Goal: Information Seeking & Learning: Learn about a topic

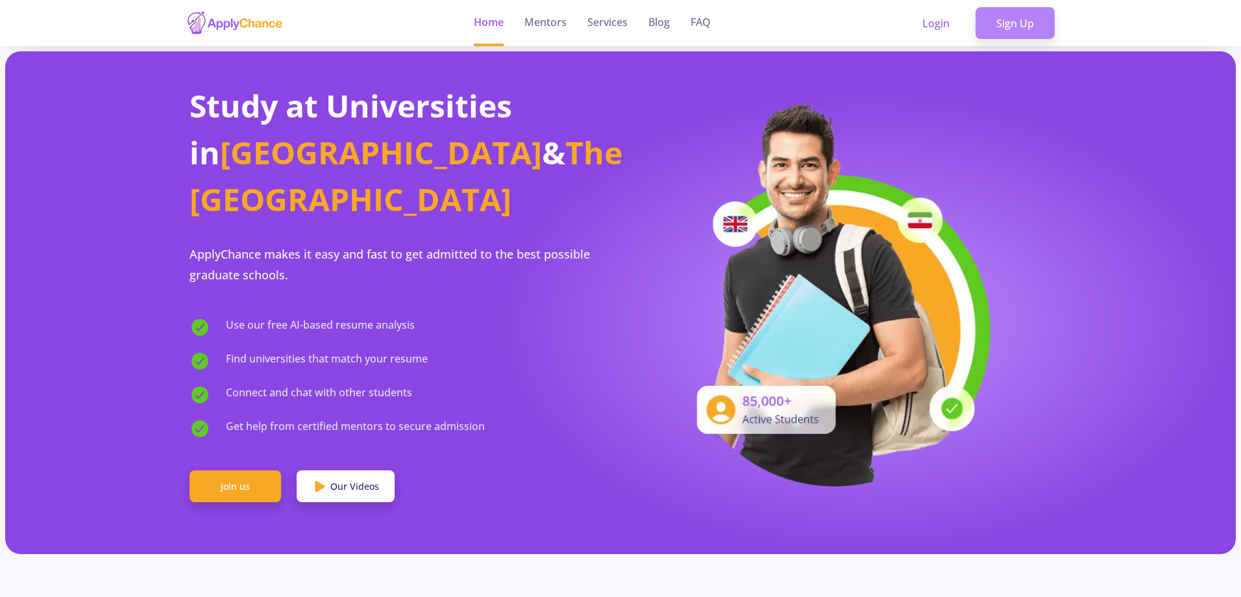
click at [1043, 33] on link "Sign Up" at bounding box center [1015, 23] width 79 height 32
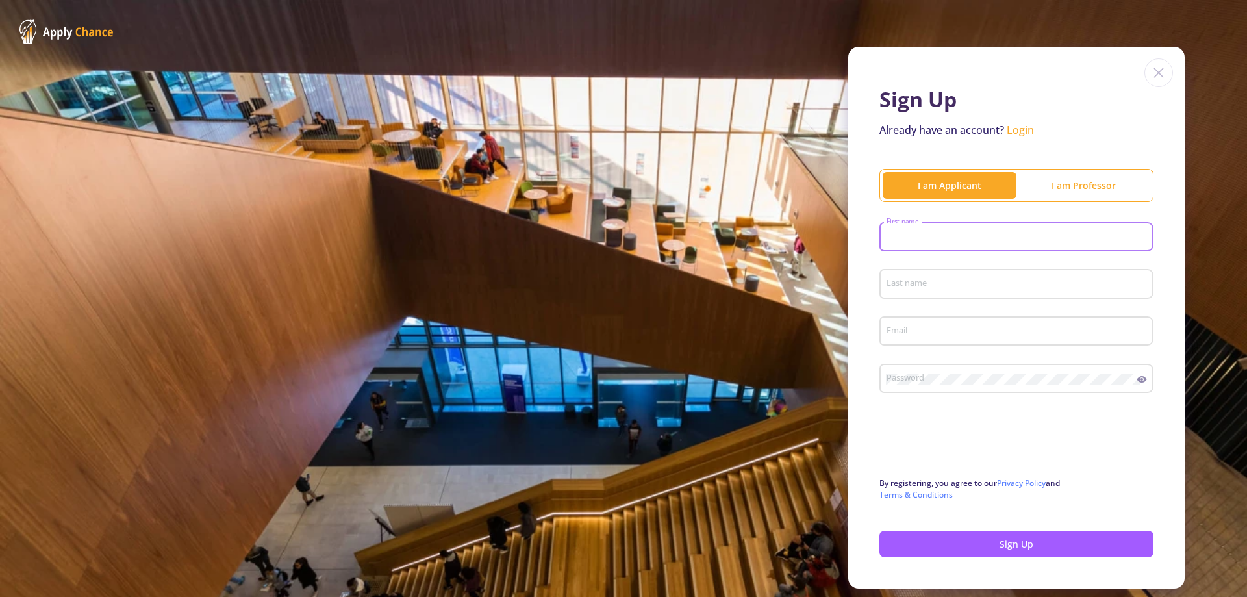
click at [905, 240] on input "First name" at bounding box center [1018, 238] width 265 height 12
type input "Joonhee"
click at [934, 290] on div "Last name" at bounding box center [1017, 281] width 262 height 34
click at [934, 290] on input "Last name" at bounding box center [1018, 285] width 265 height 12
type input "Lee"
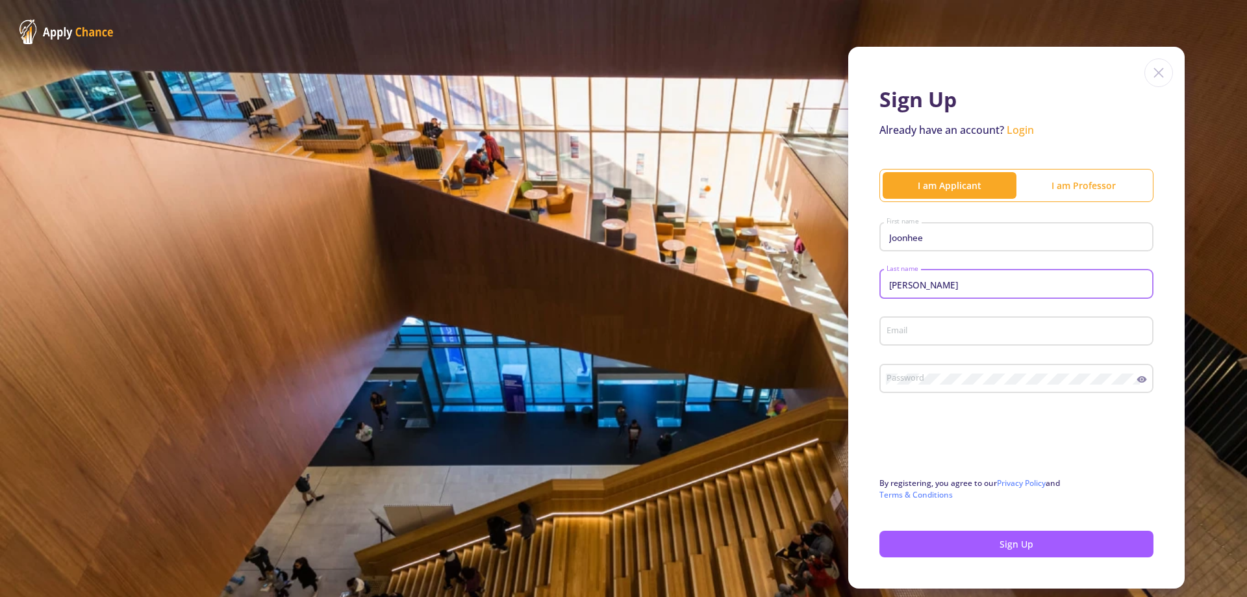
click at [1059, 350] on div "Email" at bounding box center [1016, 335] width 274 height 43
click at [1054, 345] on div "Email" at bounding box center [1017, 329] width 262 height 34
type input "[EMAIL_ADDRESS][DOMAIN_NAME]"
drag, startPoint x: 974, startPoint y: 369, endPoint x: 956, endPoint y: 385, distance: 23.9
click at [973, 371] on div "Password" at bounding box center [1011, 376] width 251 height 34
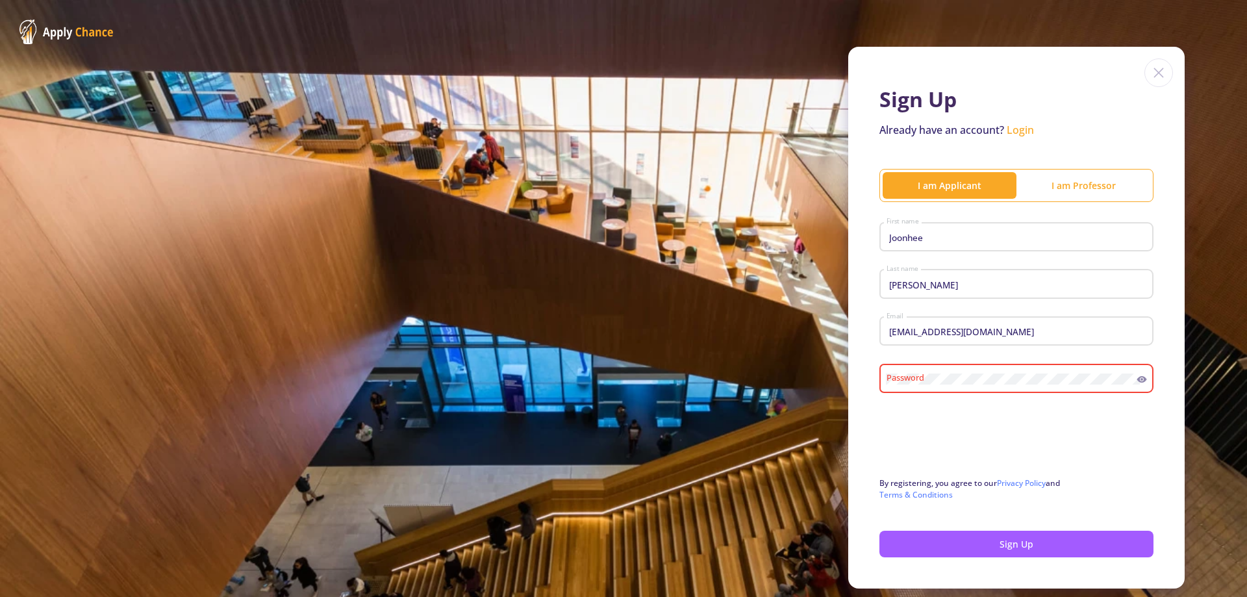
click at [956, 385] on div "Password" at bounding box center [1011, 376] width 251 height 34
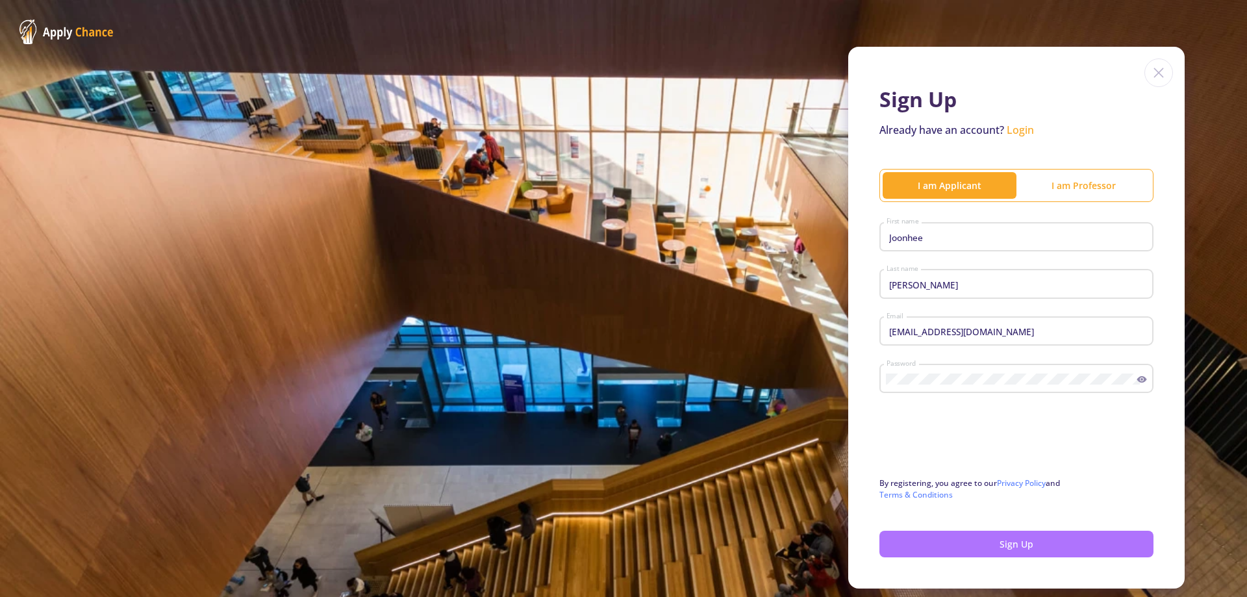
click at [913, 541] on button "Sign Up" at bounding box center [1016, 543] width 274 height 27
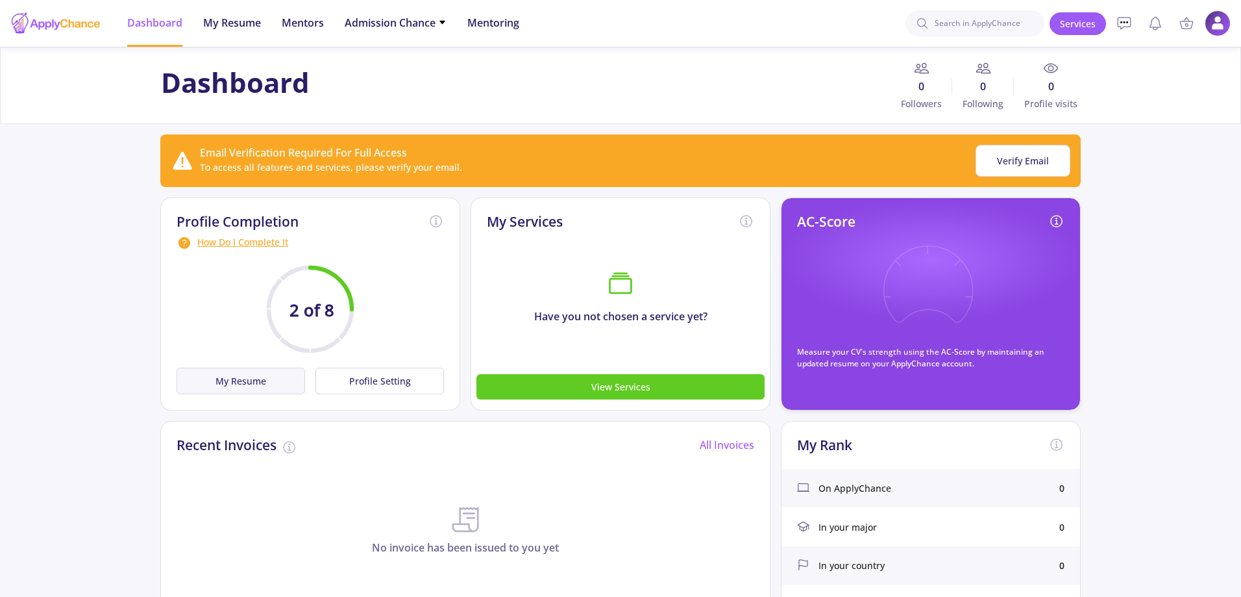
click at [277, 375] on button "My Resume" at bounding box center [241, 380] width 129 height 27
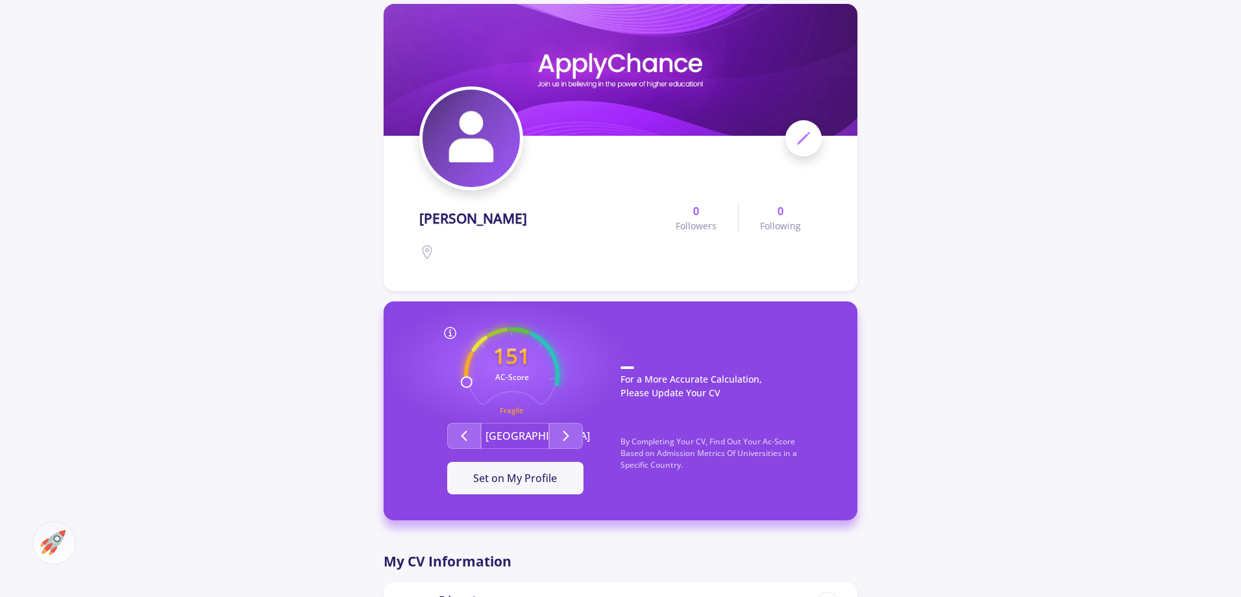
scroll to position [65, 0]
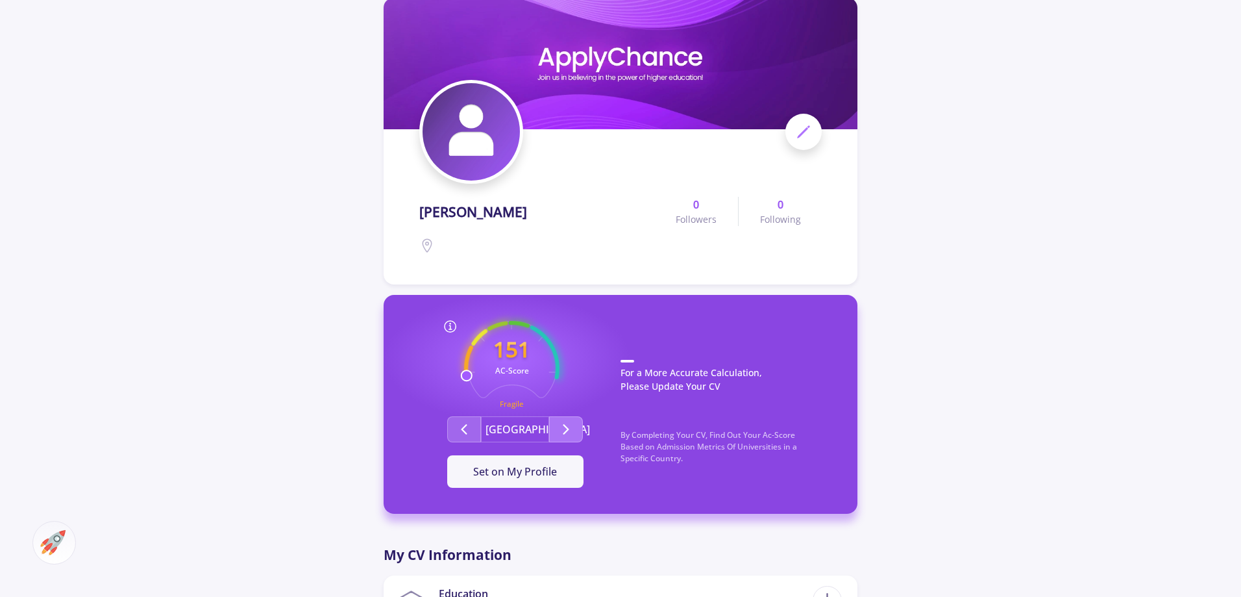
click at [572, 425] on icon "Second group" at bounding box center [566, 429] width 16 height 16
click at [575, 428] on button "Second group" at bounding box center [566, 429] width 34 height 26
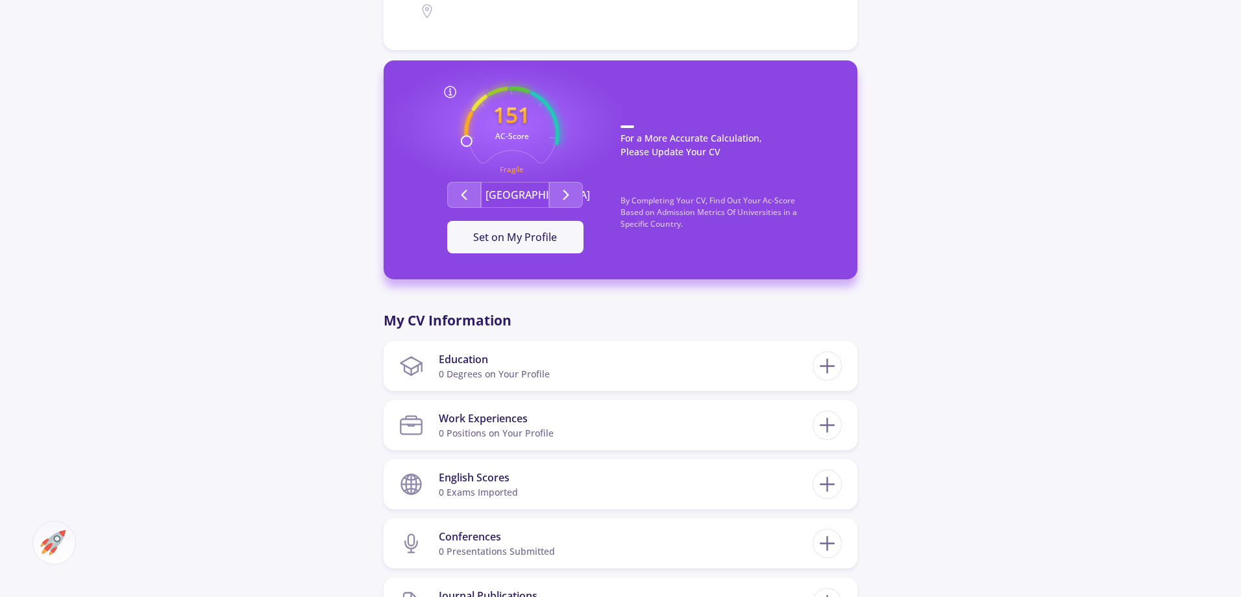
scroll to position [325, 0]
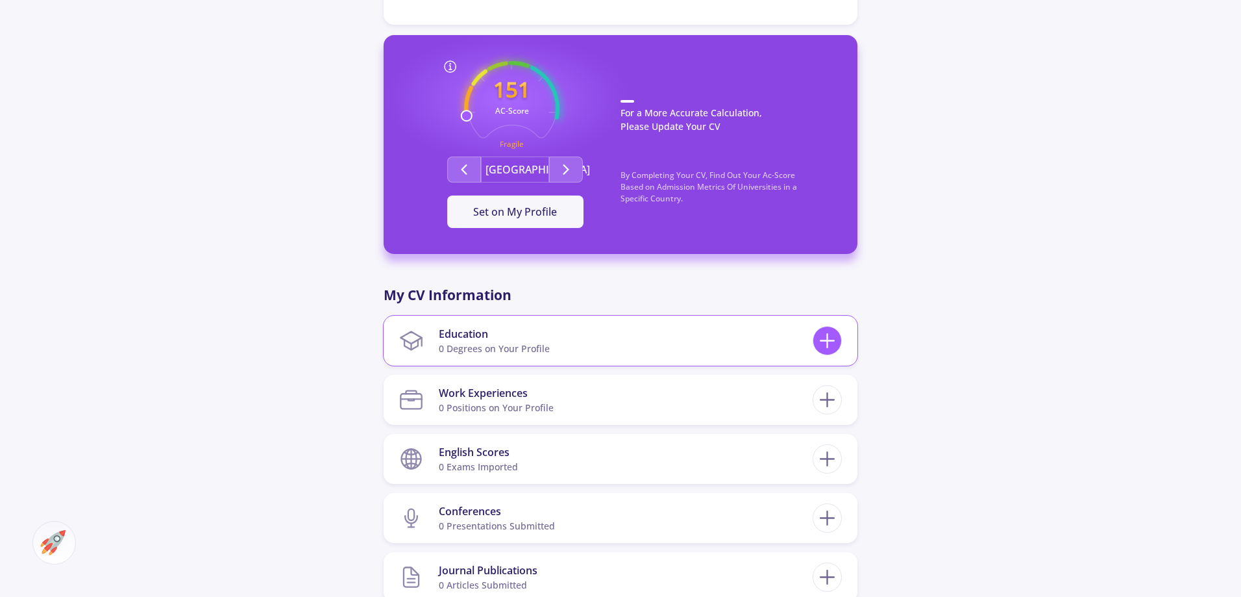
click at [830, 343] on icon at bounding box center [827, 341] width 24 height 24
checkbox input "false"
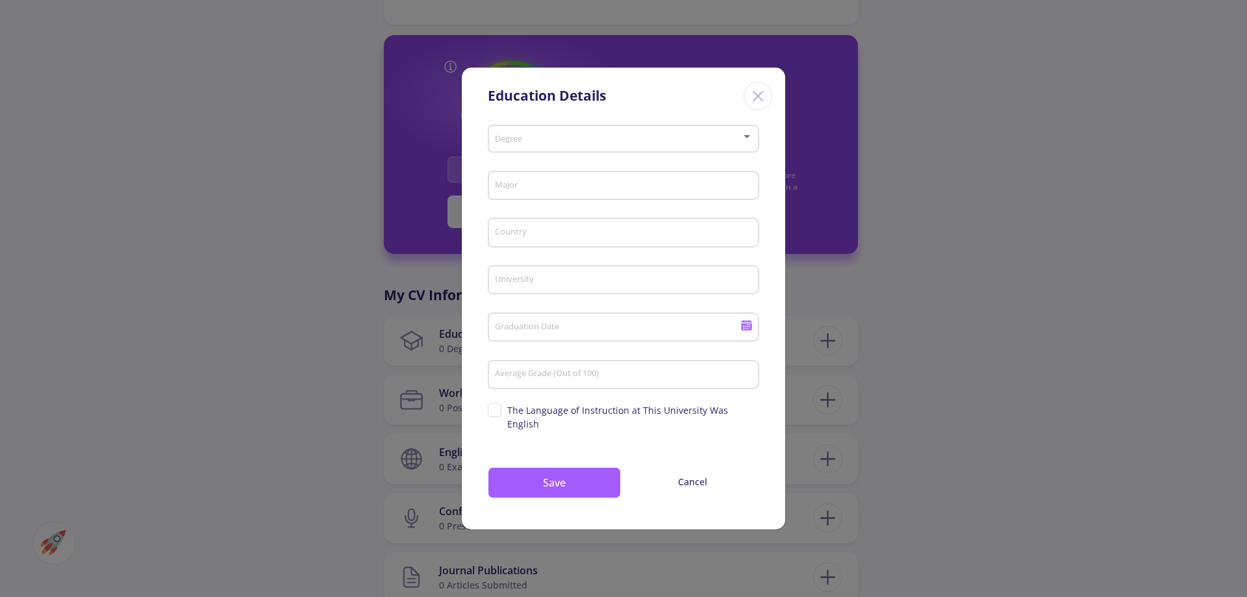
click at [608, 133] on div "Degree" at bounding box center [623, 136] width 259 height 32
click at [693, 124] on div at bounding box center [623, 298] width 1247 height 597
click at [744, 102] on div "Education Details" at bounding box center [623, 94] width 323 height 53
click at [767, 100] on div "Close" at bounding box center [757, 96] width 29 height 29
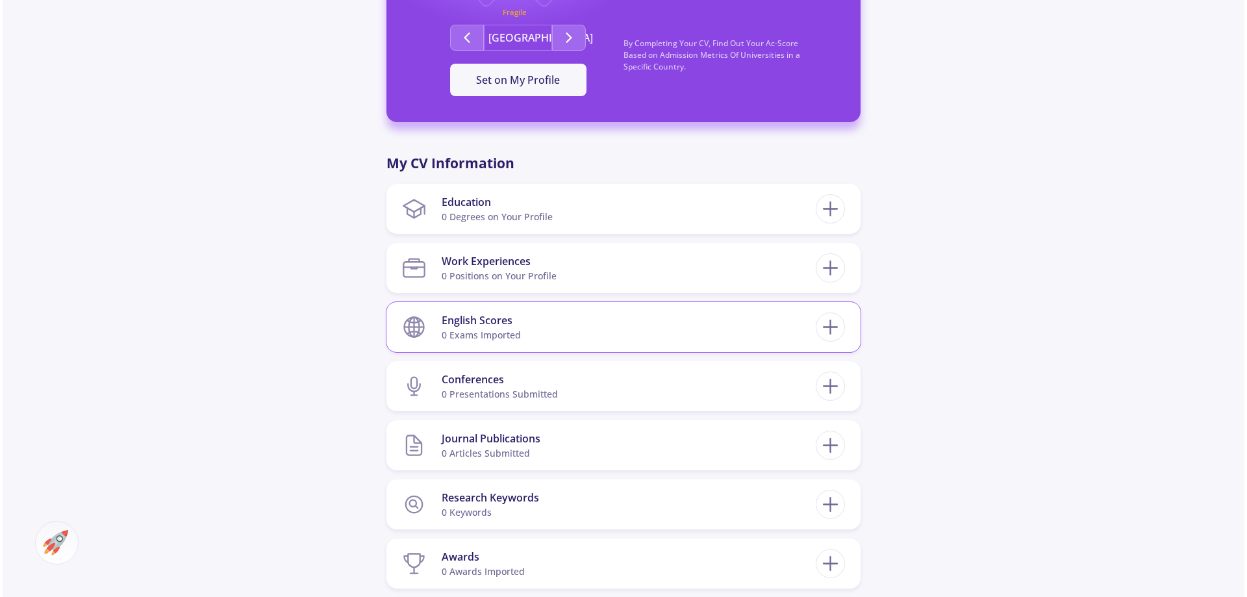
scroll to position [454, 0]
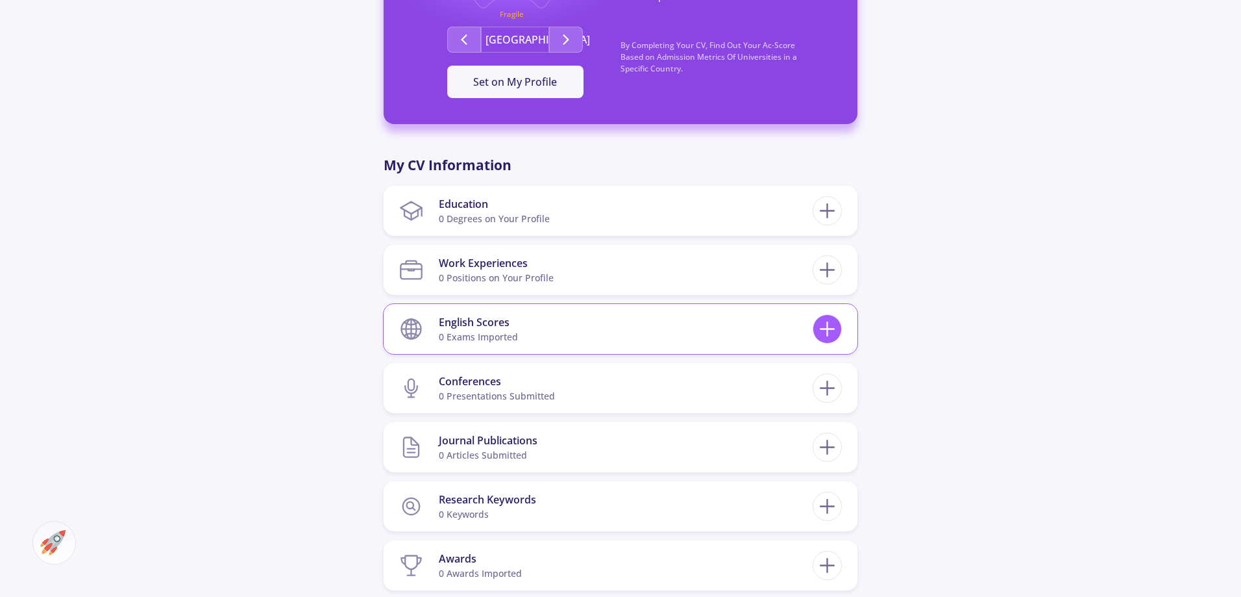
click at [836, 332] on icon at bounding box center [827, 329] width 24 height 24
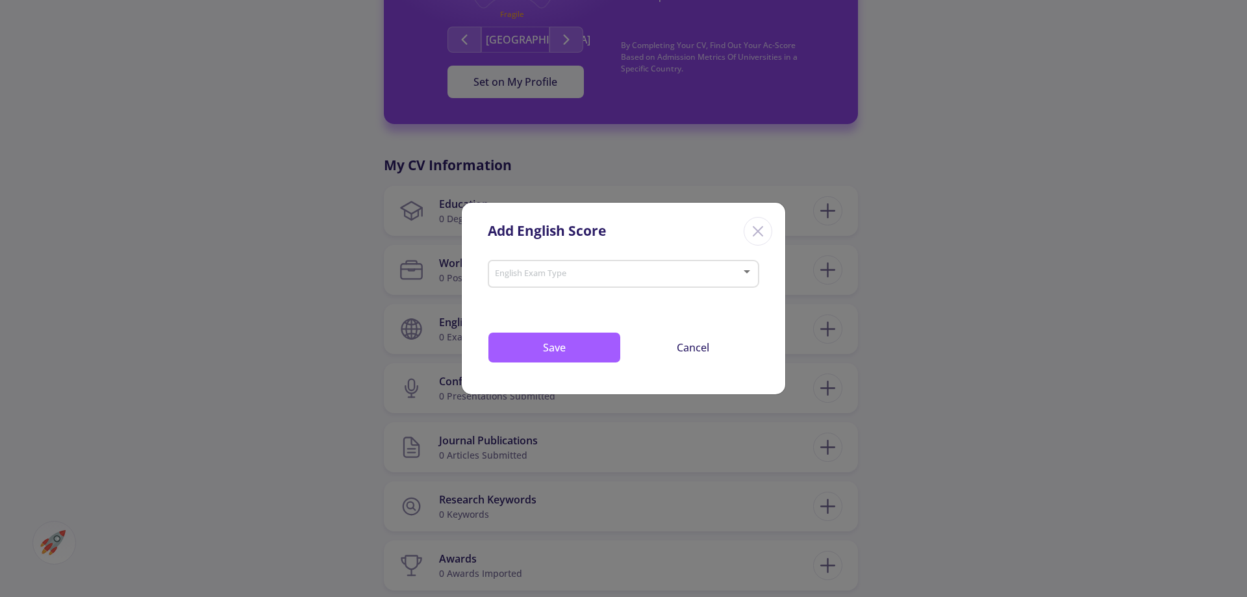
click at [614, 269] on span at bounding box center [619, 273] width 244 height 9
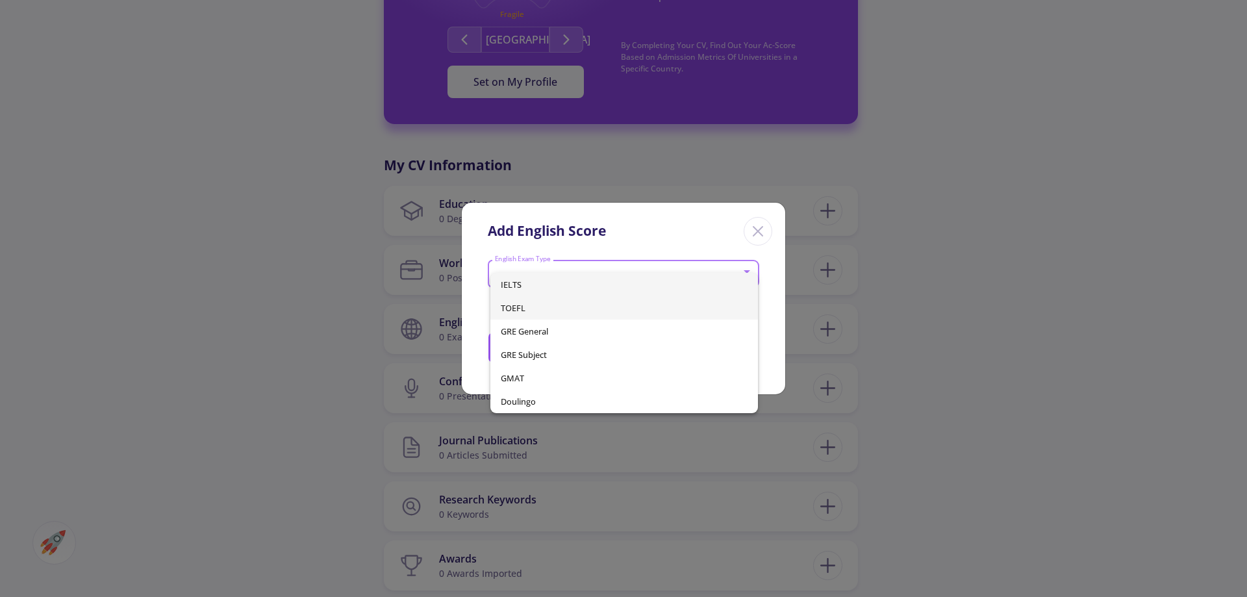
click at [587, 307] on span "TOEFL" at bounding box center [624, 307] width 247 height 23
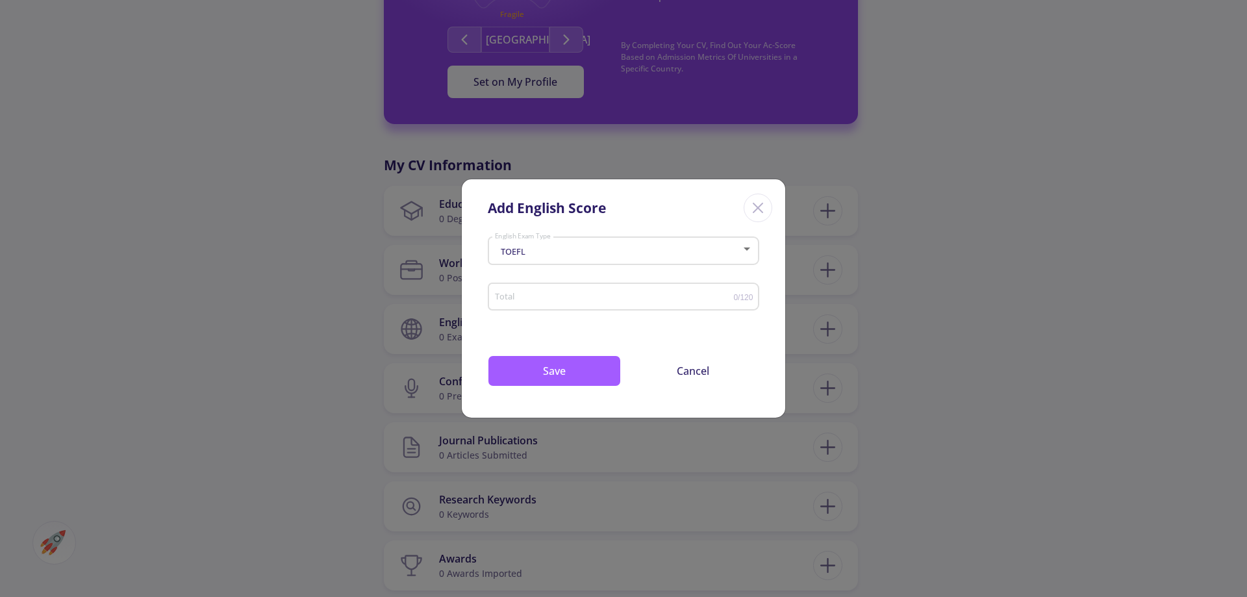
click at [577, 306] on div "Total" at bounding box center [614, 294] width 240 height 32
type input "116"
click at [584, 362] on button "Save" at bounding box center [554, 370] width 133 height 31
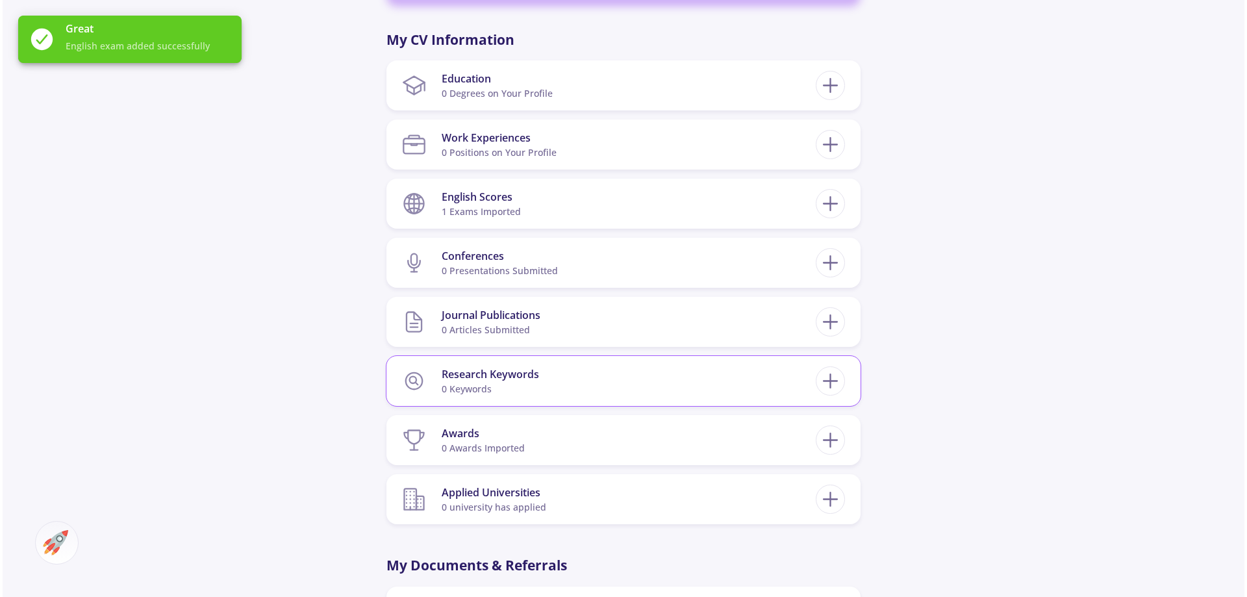
scroll to position [584, 0]
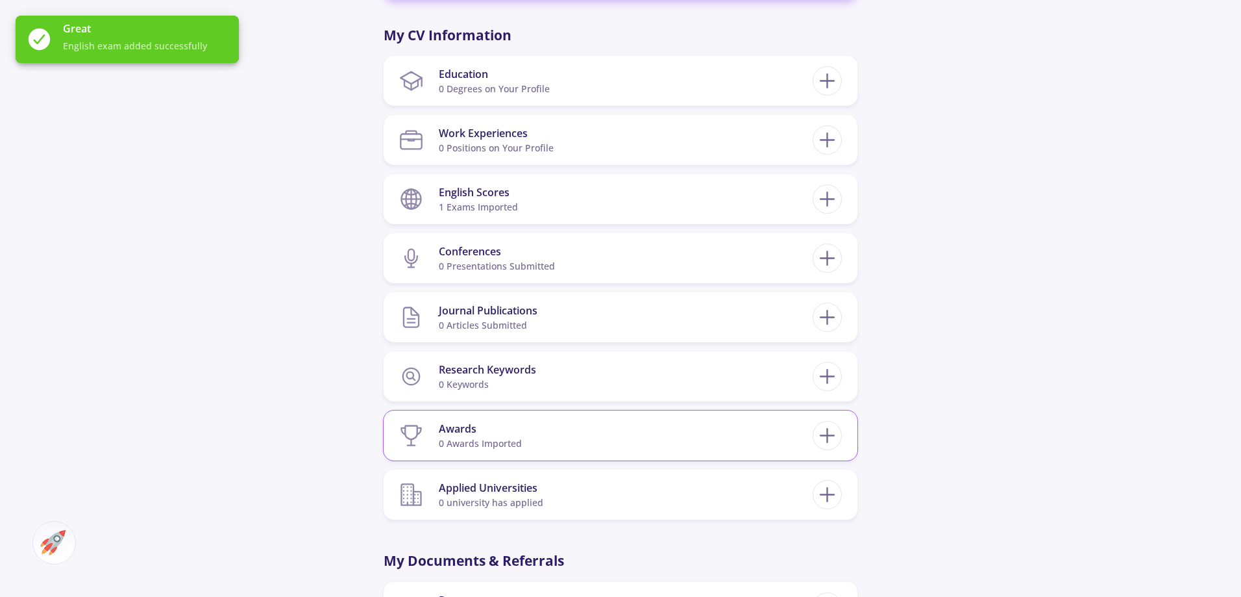
click at [688, 422] on section "Awards 0 awards imported" at bounding box center [606, 436] width 414 height 40
drag, startPoint x: 806, startPoint y: 422, endPoint x: 823, endPoint y: 430, distance: 18.0
click at [808, 423] on section "Awards 0 awards imported" at bounding box center [606, 436] width 414 height 40
click at [823, 430] on icon at bounding box center [827, 435] width 24 height 24
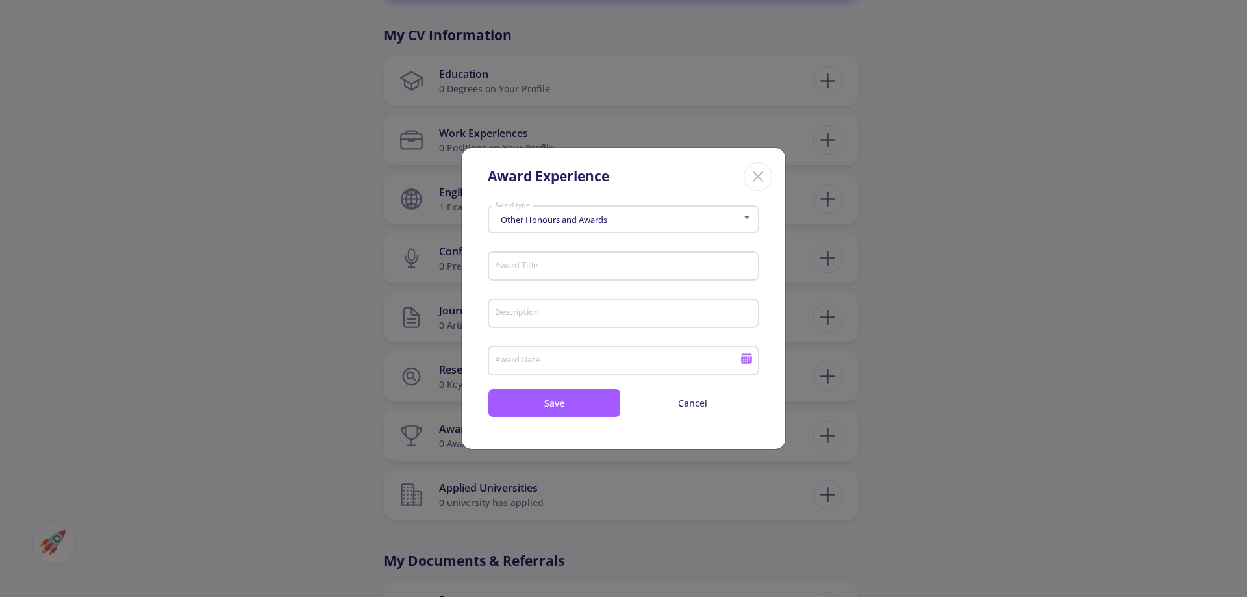
click at [566, 223] on span "Other Honours and Awards" at bounding box center [552, 220] width 110 height 12
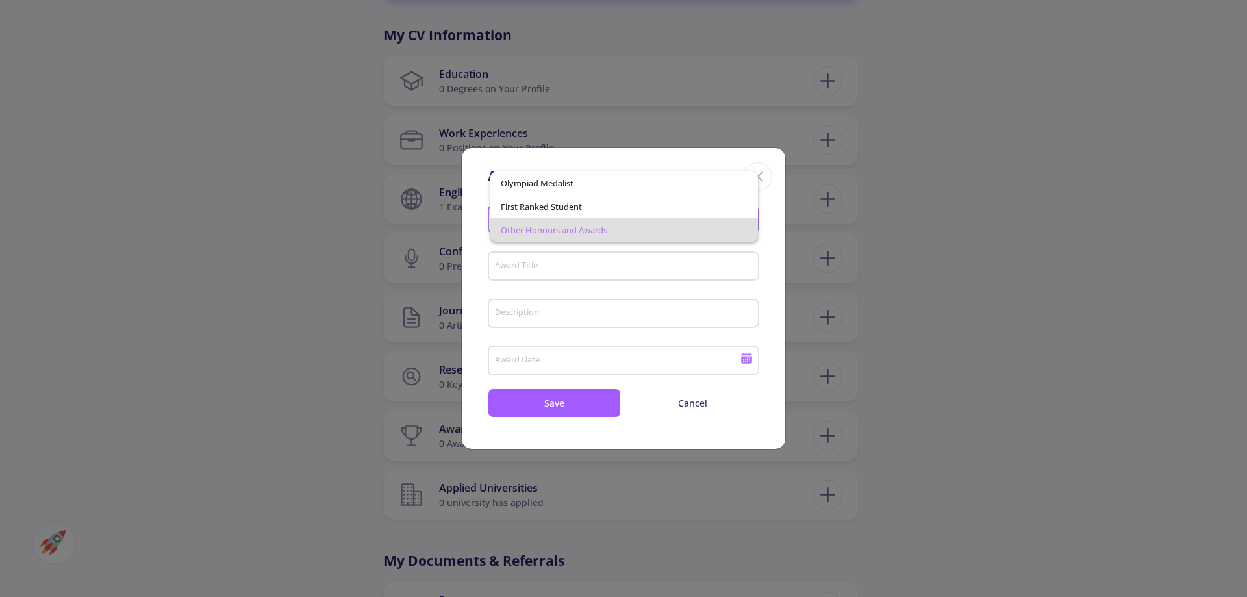
click at [601, 234] on span "Other Honours and Awards" at bounding box center [624, 229] width 247 height 23
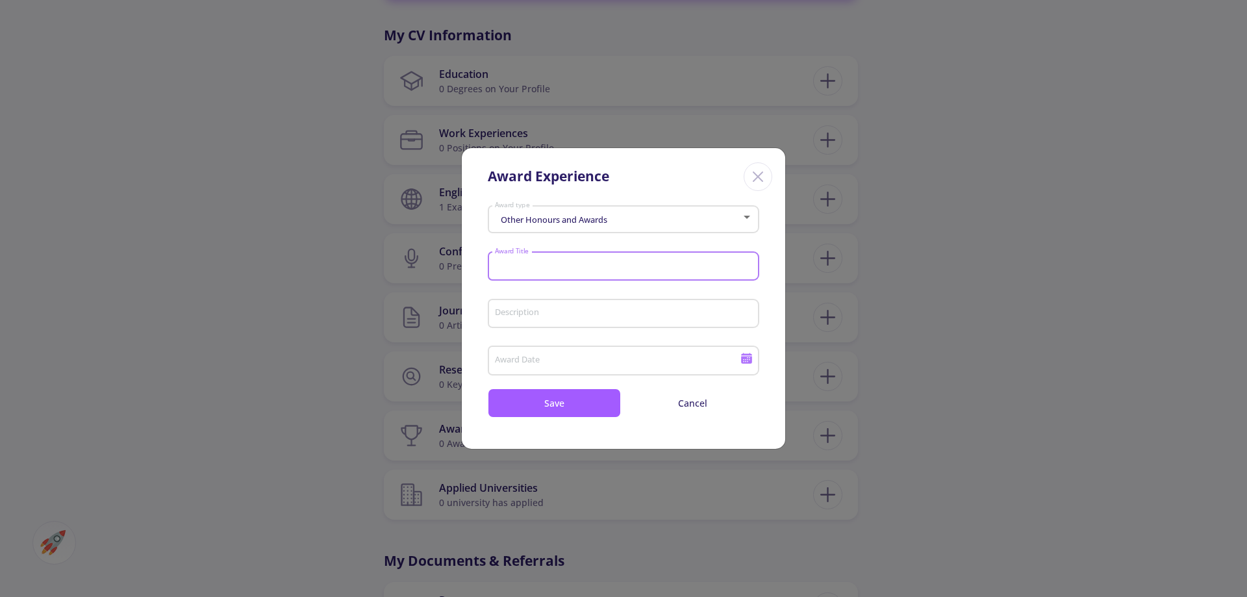
click at [595, 265] on input "Award Title" at bounding box center [625, 267] width 262 height 12
type input "Diamond Challen"
type input "Diamond Finals"
drag, startPoint x: 598, startPoint y: 319, endPoint x: 596, endPoint y: 330, distance: 10.6
click at [597, 325] on div "Description" at bounding box center [623, 311] width 259 height 34
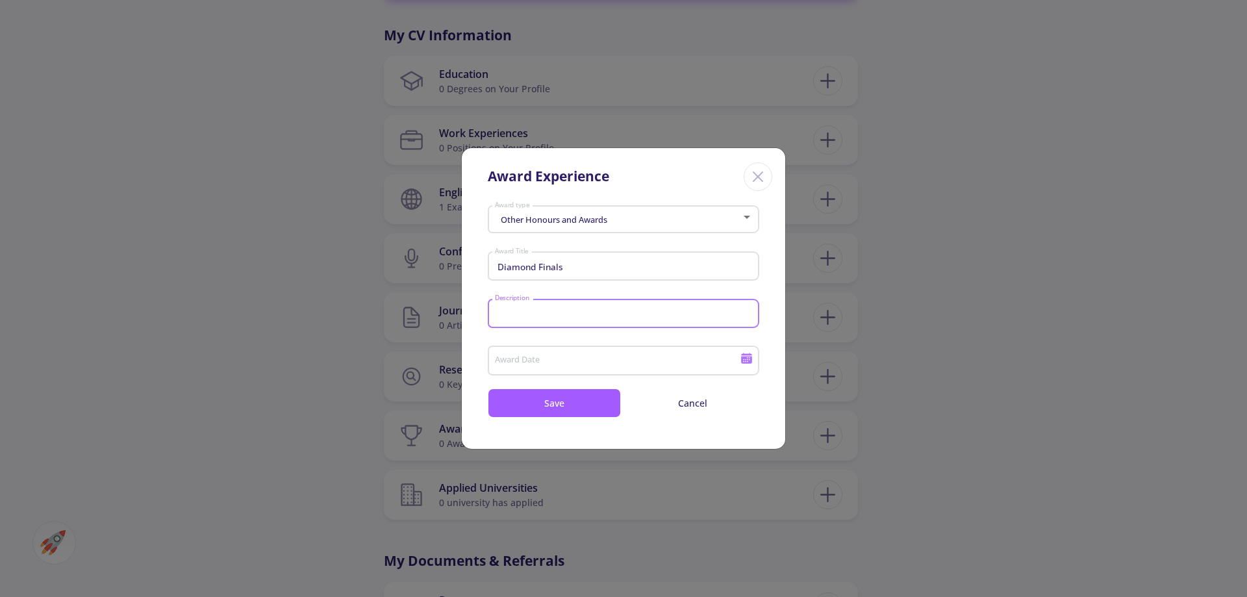
type input "d"
type input "Part of a team"
type input "diamond challen"
click at [573, 402] on button "Save" at bounding box center [554, 402] width 133 height 29
click at [632, 360] on input "Award Date" at bounding box center [619, 361] width 250 height 12
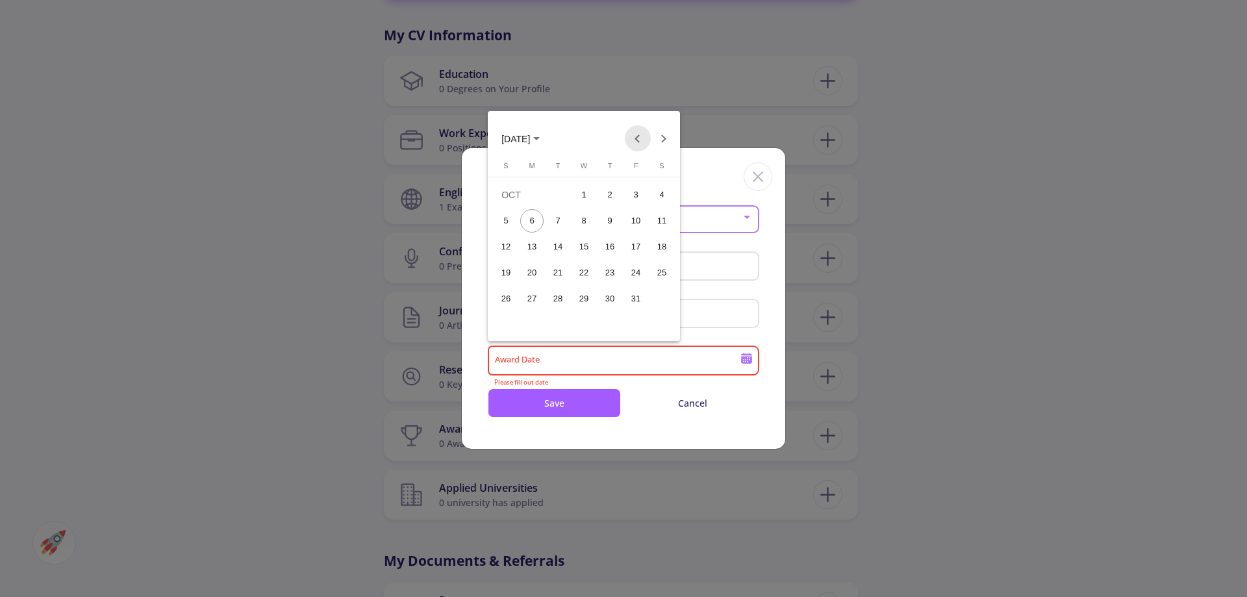
click at [630, 140] on button "Previous month" at bounding box center [638, 138] width 26 height 26
click at [612, 275] on div "19" at bounding box center [609, 272] width 23 height 23
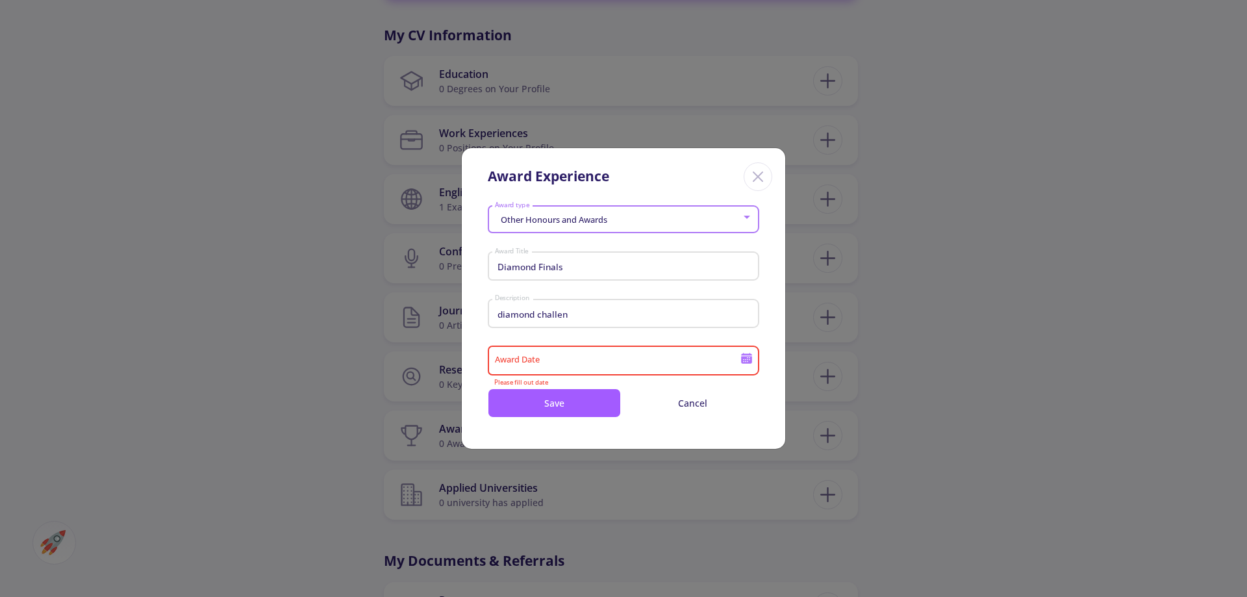
type input "6/19/2025"
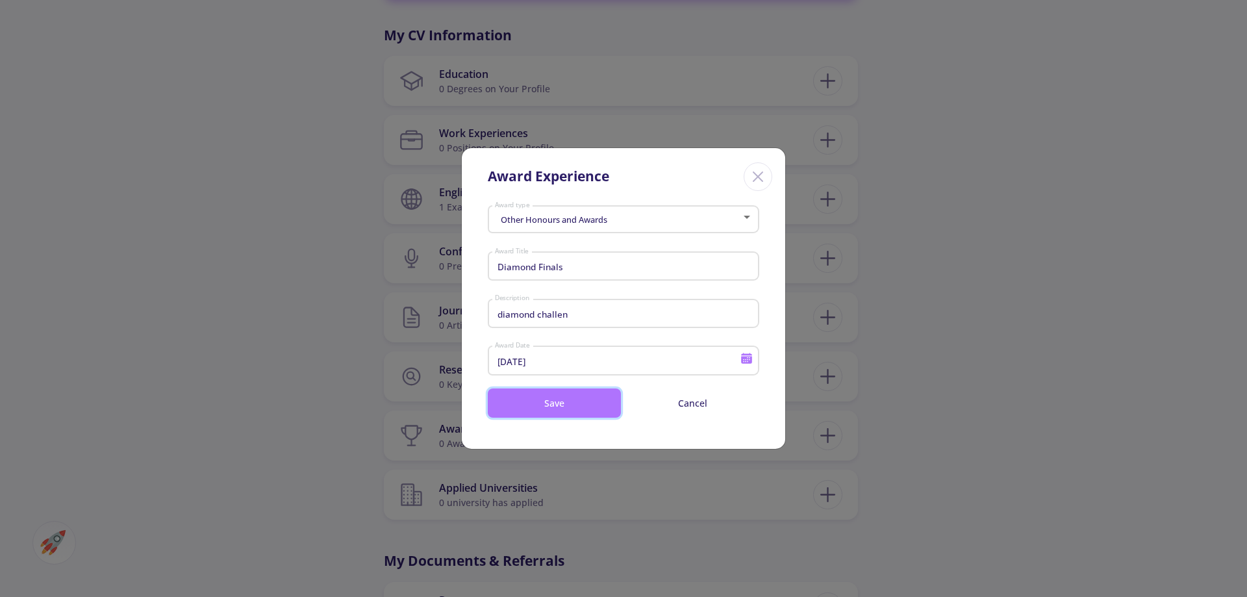
click at [604, 403] on button "Save" at bounding box center [554, 402] width 133 height 29
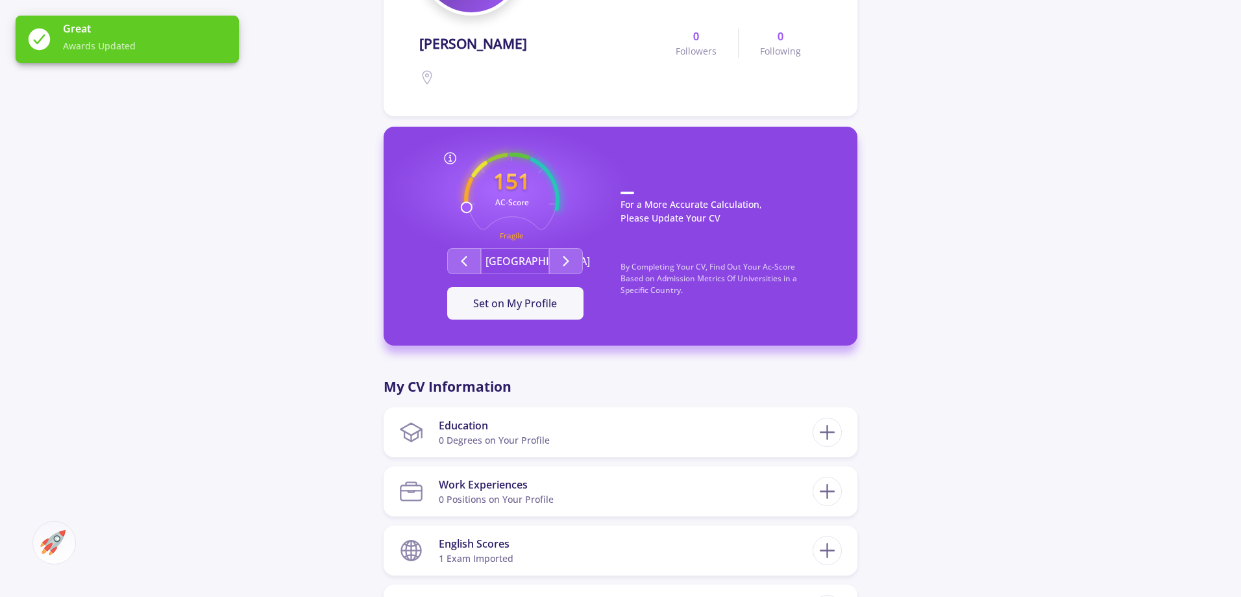
scroll to position [0, 0]
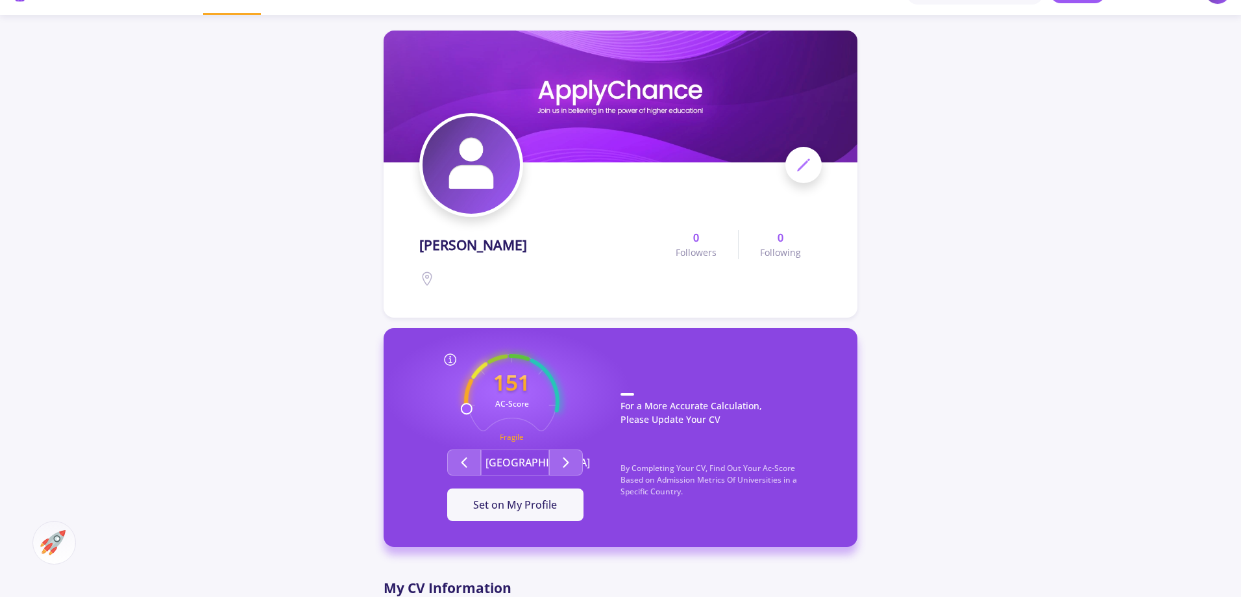
scroll to position [325, 0]
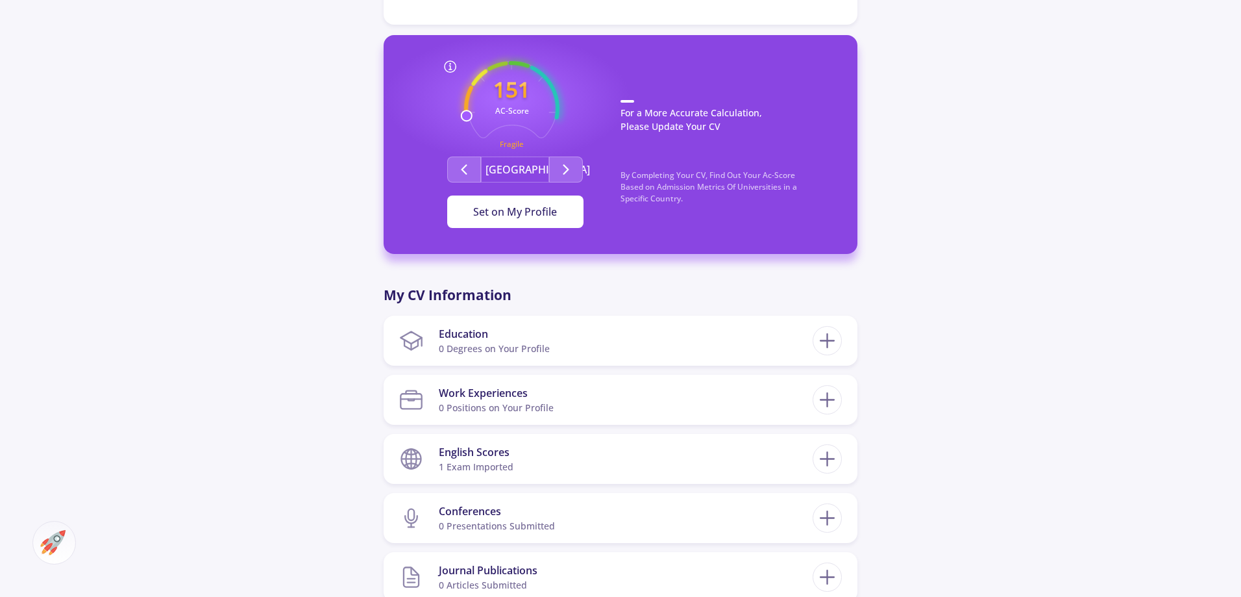
drag, startPoint x: 564, startPoint y: 212, endPoint x: 558, endPoint y: 223, distance: 12.8
click at [558, 223] on button "Set on My Profile" at bounding box center [515, 211] width 136 height 32
click at [556, 172] on button "Second group" at bounding box center [566, 169] width 34 height 26
click at [536, 216] on div "It Is Now Set" at bounding box center [515, 212] width 95 height 16
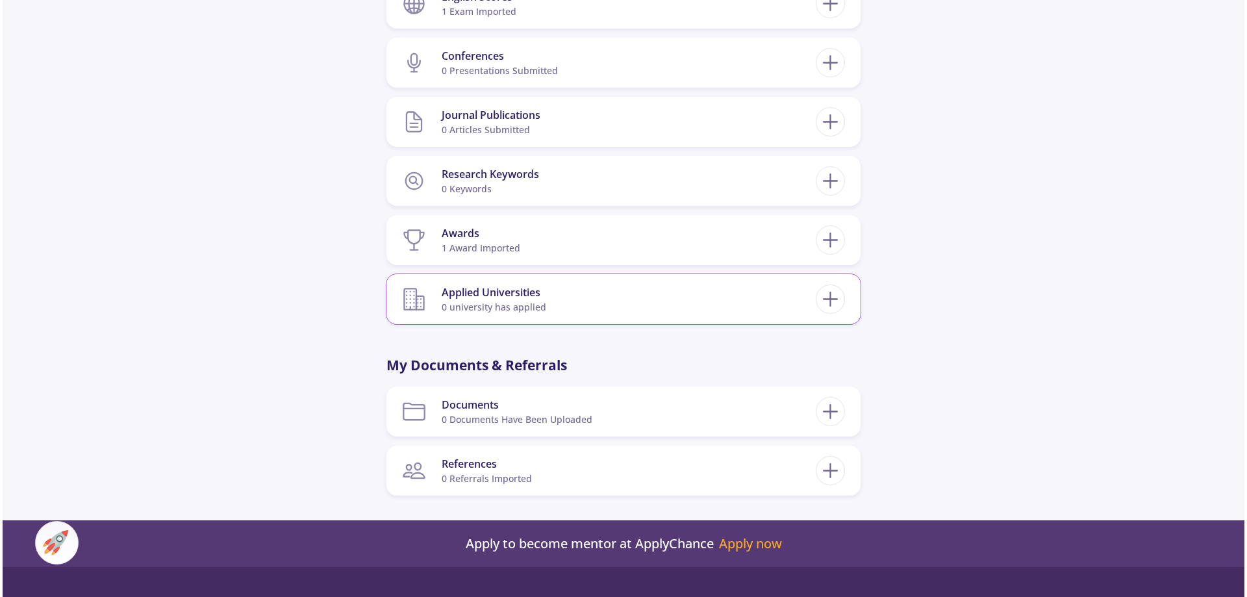
scroll to position [779, 0]
click at [817, 310] on icon at bounding box center [827, 300] width 24 height 24
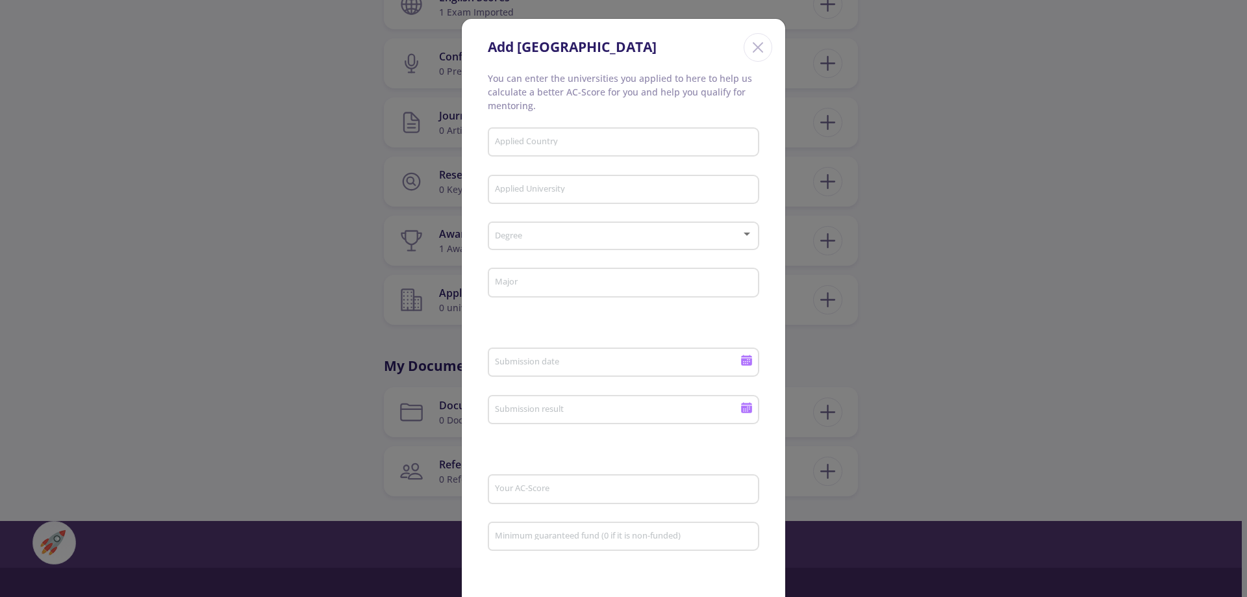
drag, startPoint x: 1037, startPoint y: 267, endPoint x: 1024, endPoint y: 269, distance: 13.0
click at [1035, 266] on div "Add [GEOGRAPHIC_DATA] You can enter the universities you applied to here to hel…" at bounding box center [623, 298] width 1247 height 597
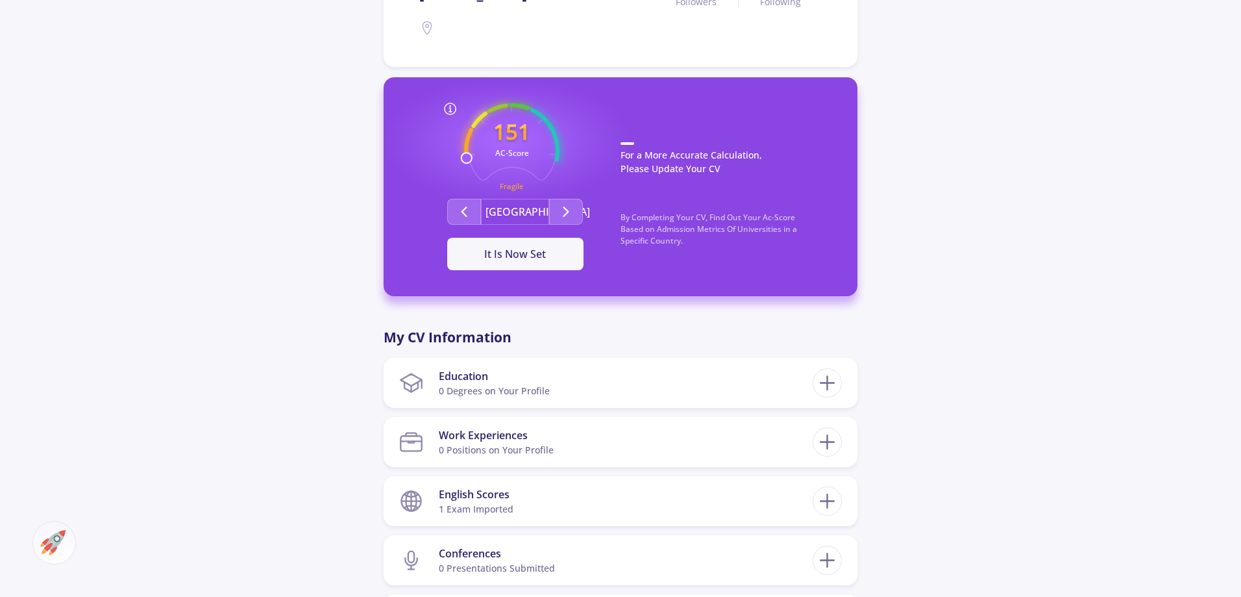
scroll to position [0, 0]
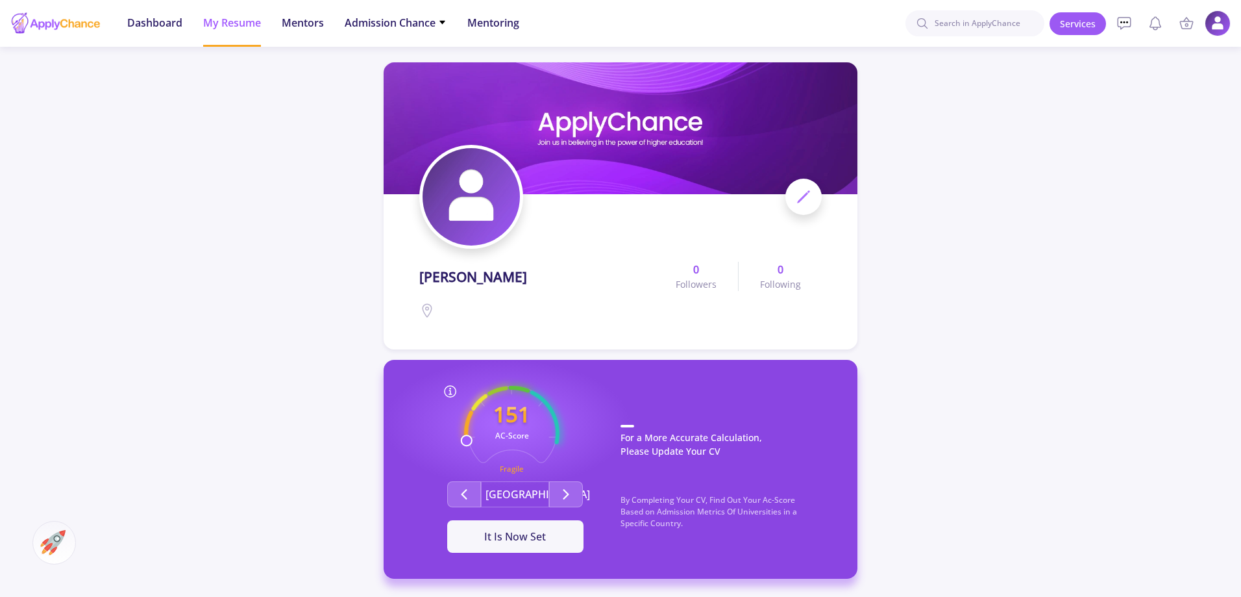
click at [48, 33] on div at bounding box center [55, 23] width 91 height 32
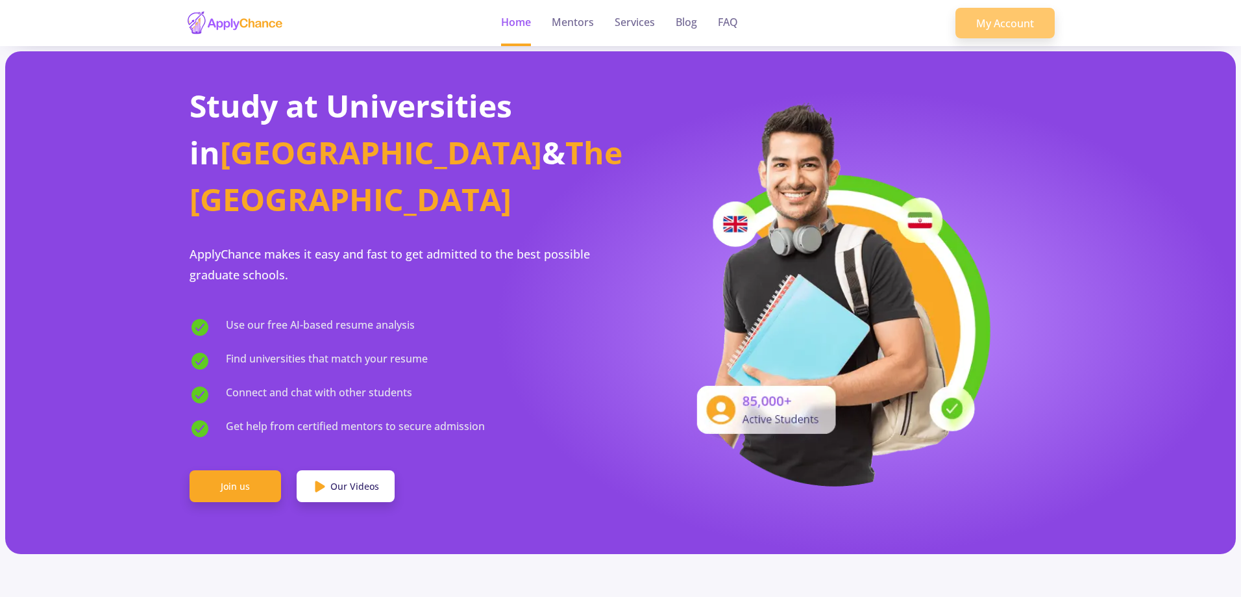
click at [980, 20] on link "My Account" at bounding box center [1005, 23] width 99 height 31
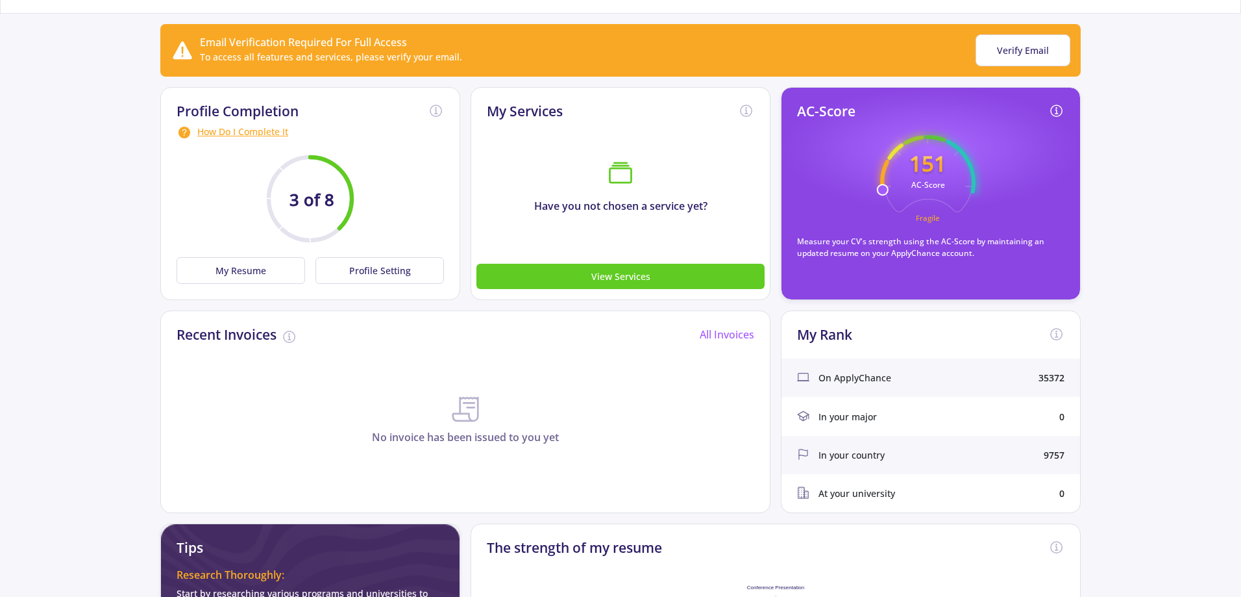
scroll to position [195, 0]
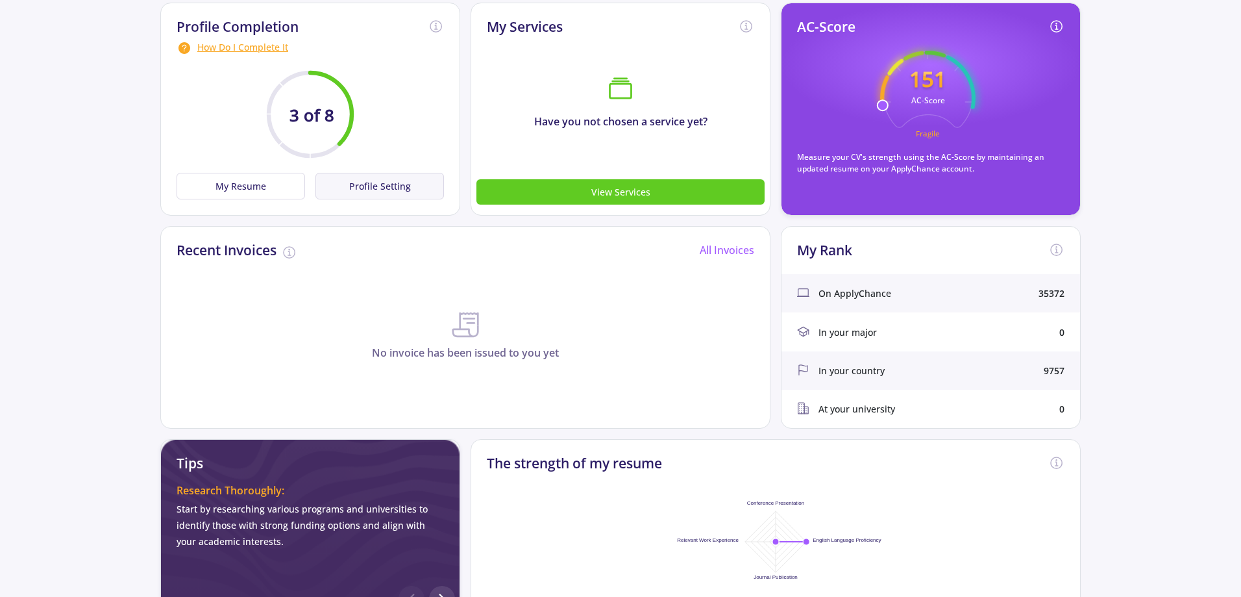
click at [377, 191] on button "Profile Setting" at bounding box center [380, 186] width 129 height 27
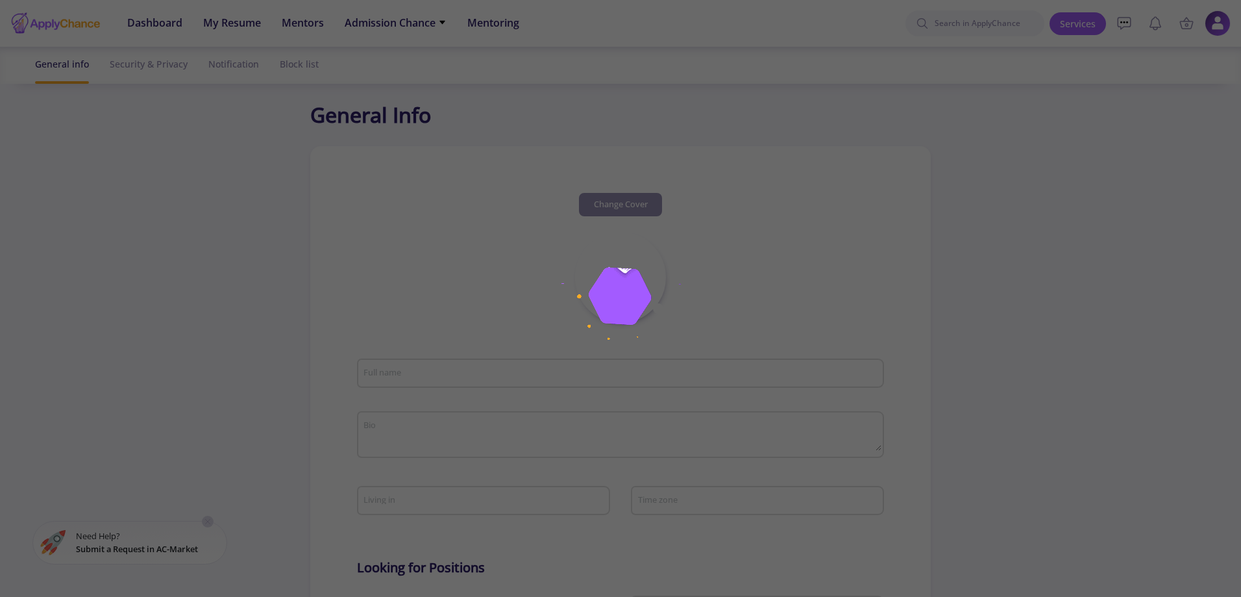
type input "[PERSON_NAME]"
type input "JoonheeLee"
type input "[EMAIL_ADDRESS][DOMAIN_NAME]"
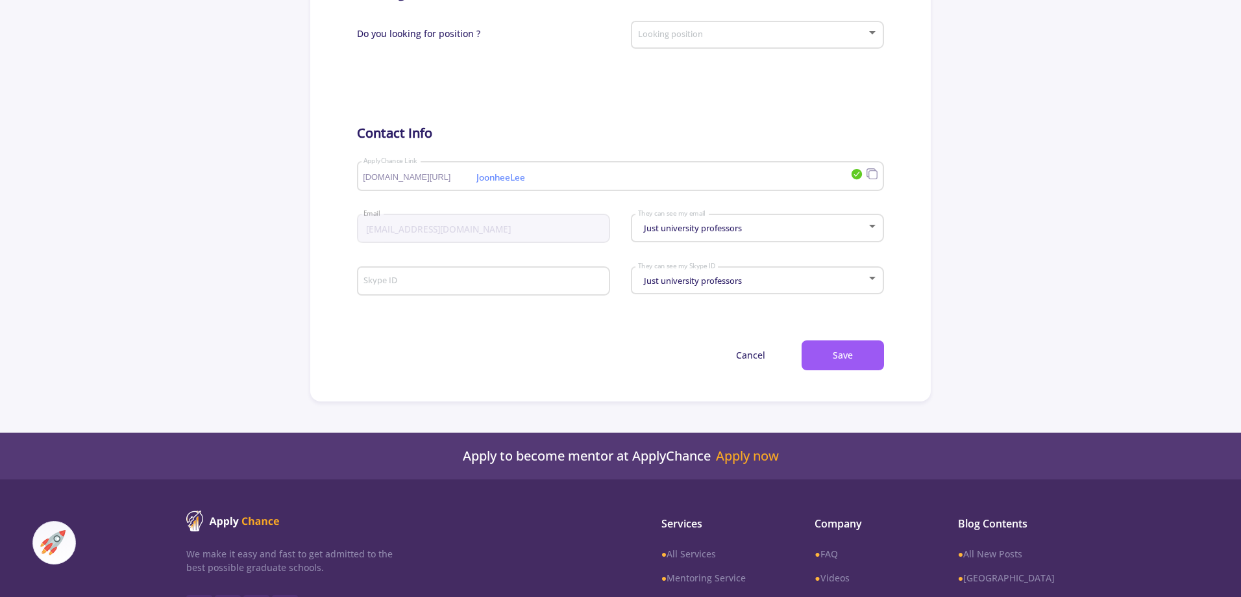
scroll to position [649, 0]
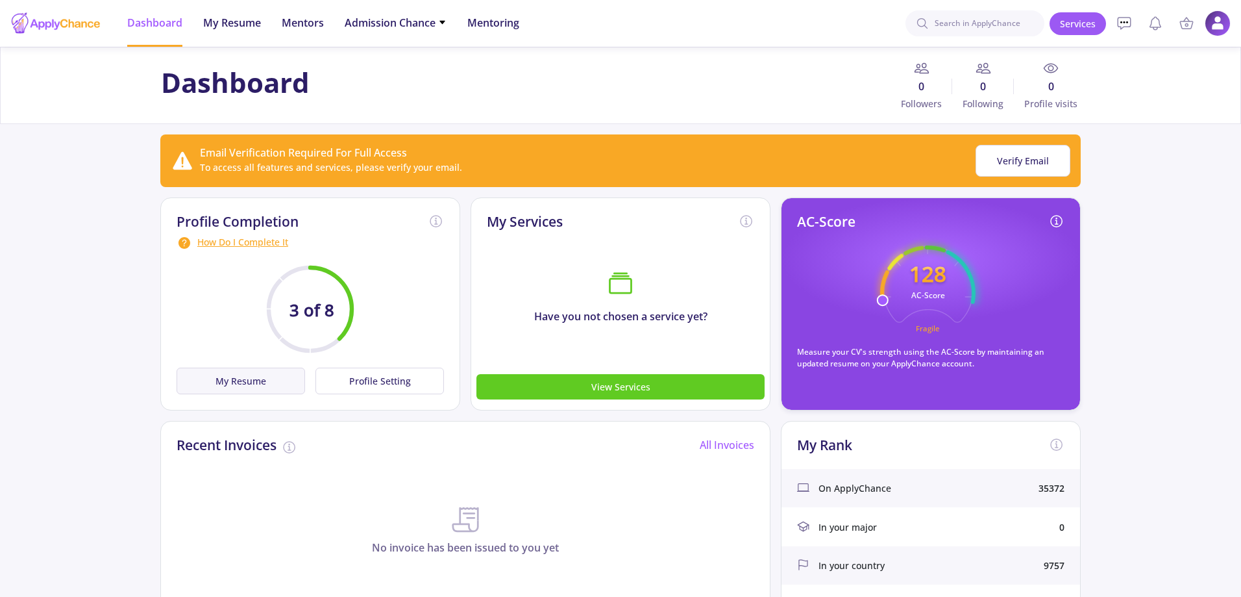
click at [260, 368] on button "My Resume" at bounding box center [241, 380] width 129 height 27
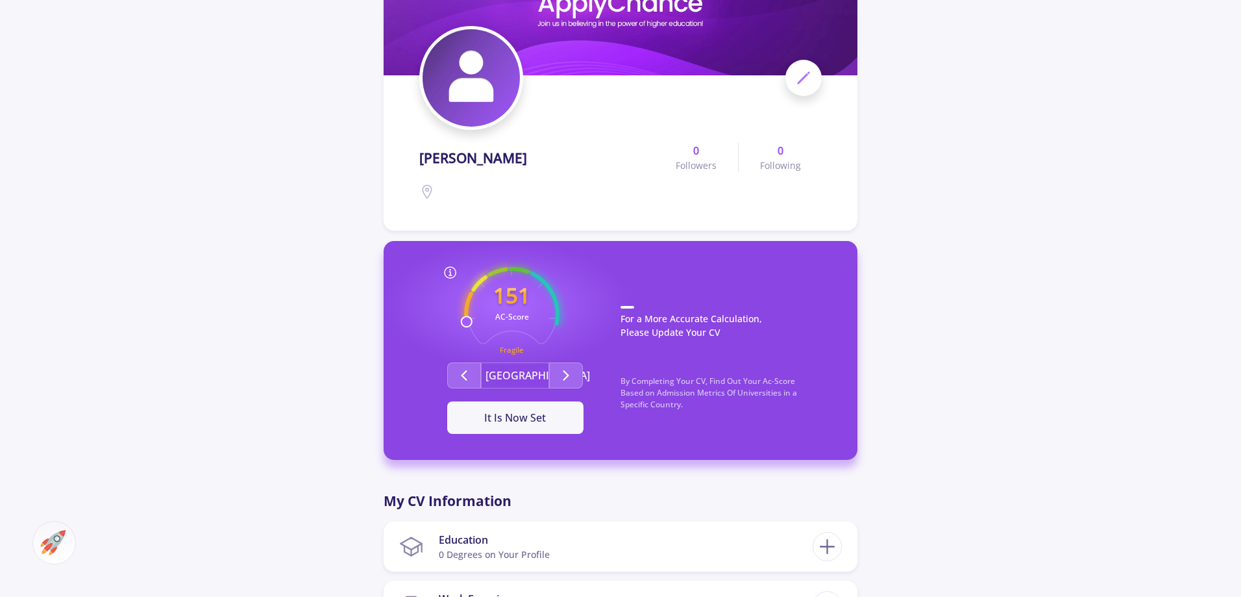
scroll to position [65, 0]
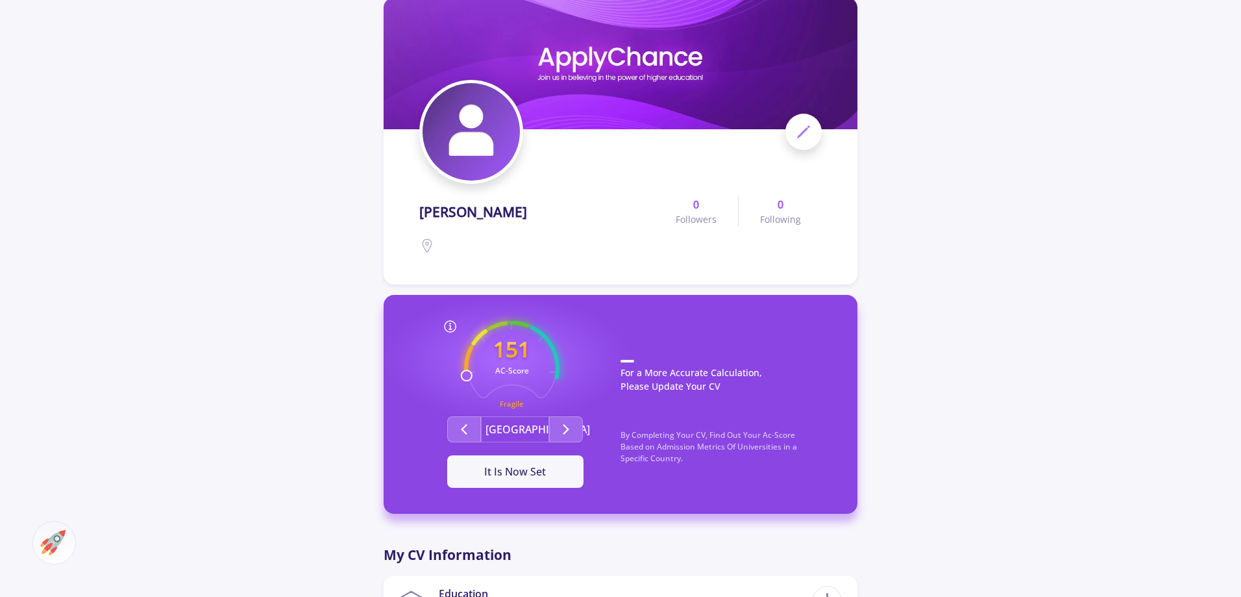
drag, startPoint x: 790, startPoint y: 151, endPoint x: 791, endPoint y: 143, distance: 8.5
click at [791, 143] on div at bounding box center [620, 132] width 403 height 104
click at [797, 142] on span at bounding box center [804, 132] width 36 height 36
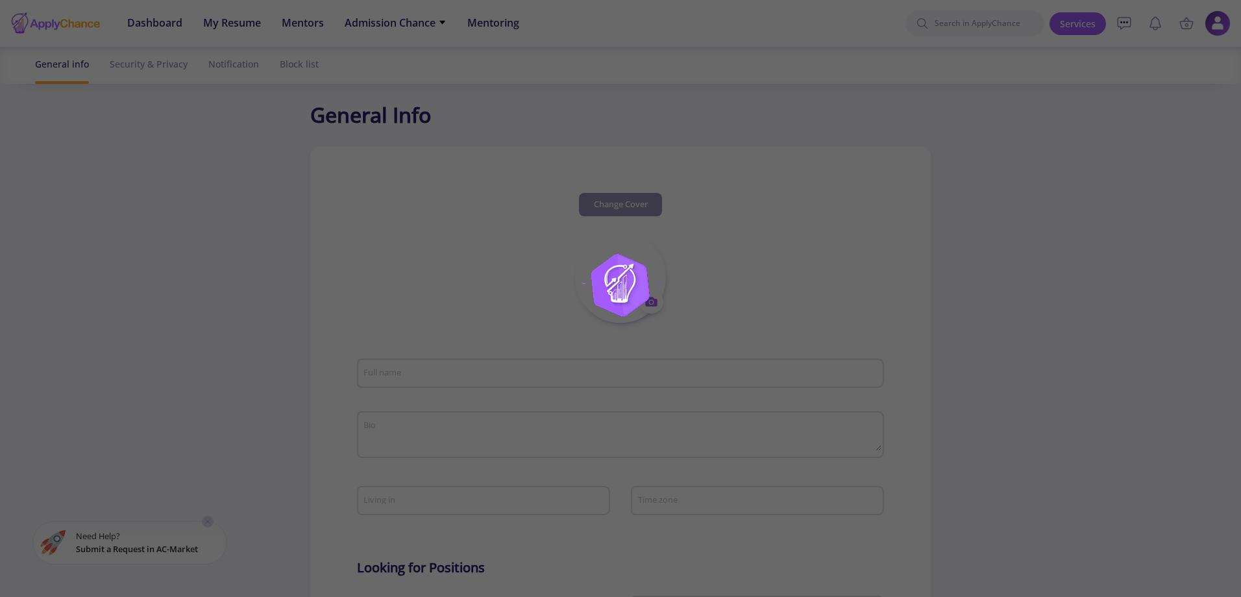
type input "[PERSON_NAME]"
type input "JoonheeLee"
type input "[EMAIL_ADDRESS][DOMAIN_NAME]"
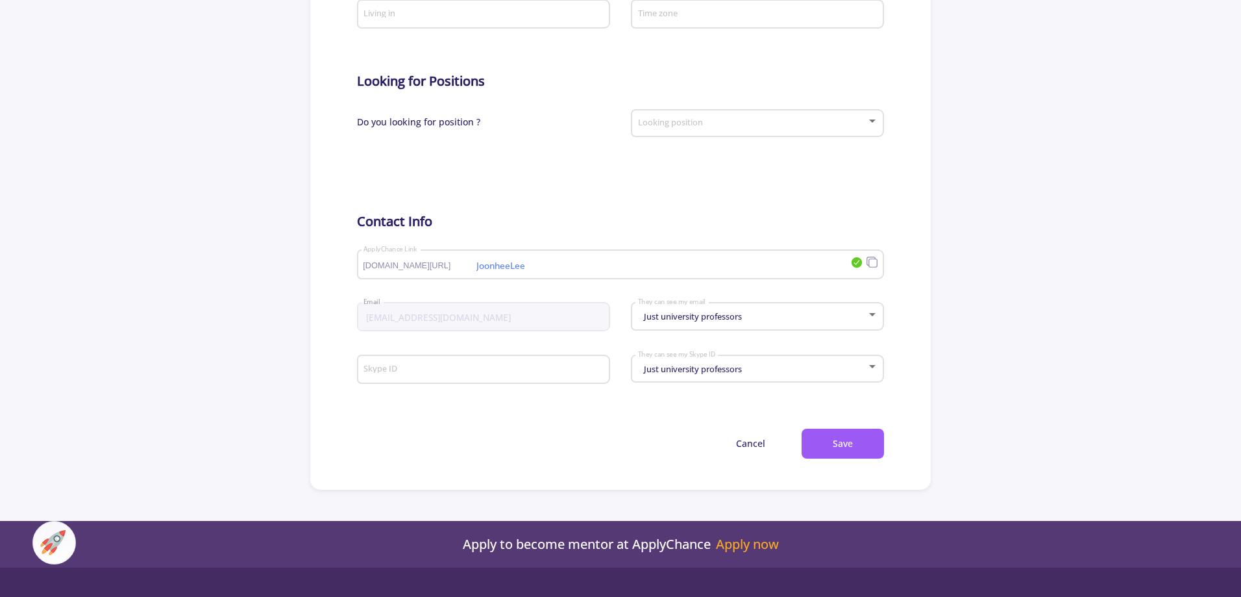
scroll to position [714, 0]
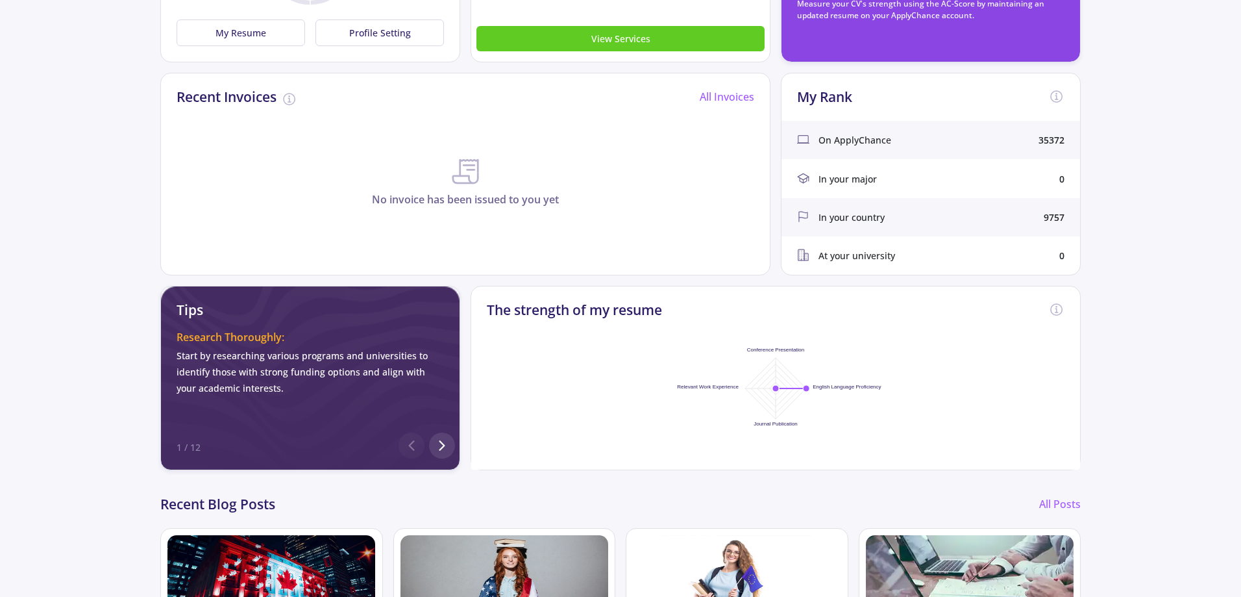
scroll to position [454, 0]
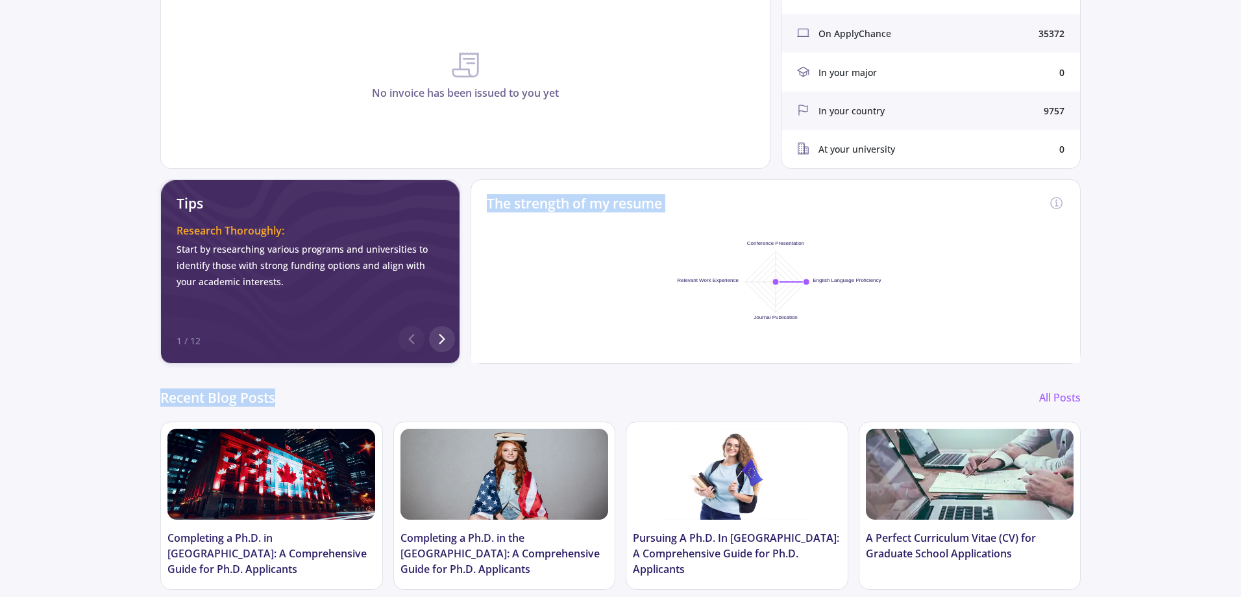
drag, startPoint x: 434, startPoint y: 338, endPoint x: 441, endPoint y: 378, distance: 40.1
click at [440, 371] on div "Email Verification Required For Full Access To access all features and services…" at bounding box center [620, 145] width 931 height 941
click at [446, 390] on div "Recent Blog Posts All Posts" at bounding box center [620, 395] width 921 height 42
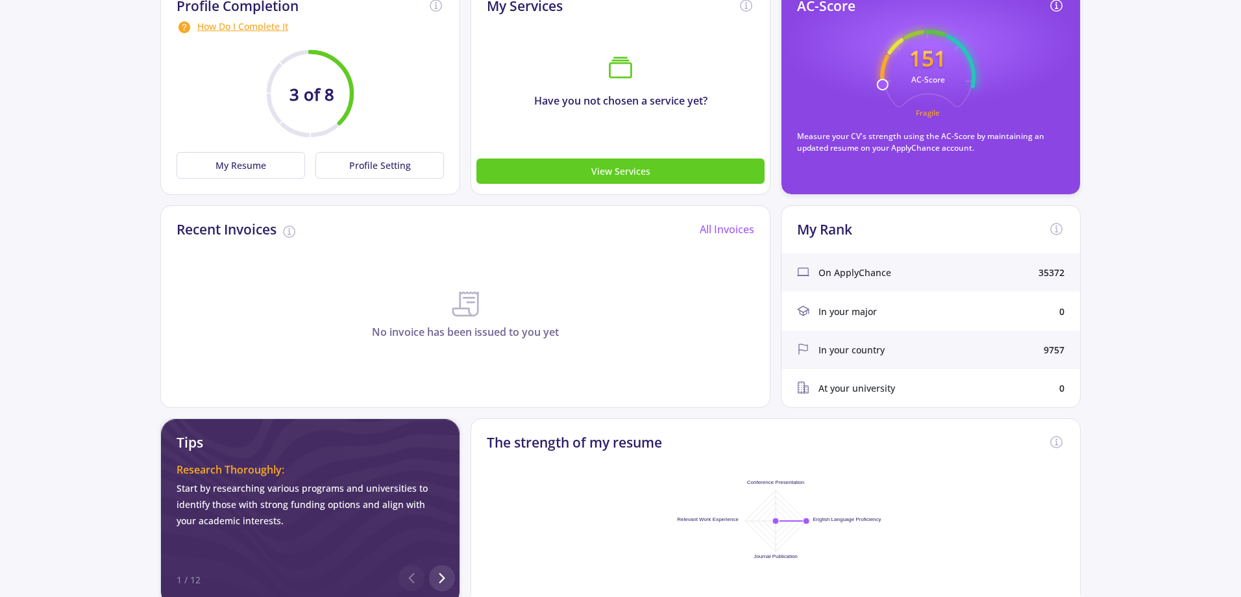
scroll to position [0, 0]
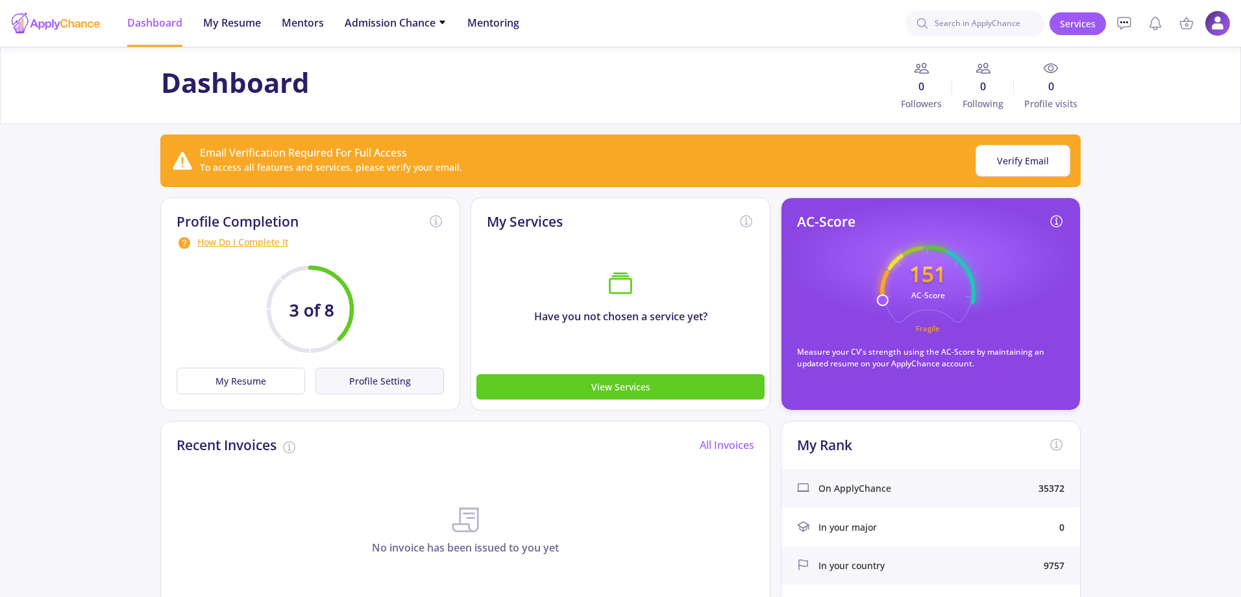
click at [343, 384] on button "Profile Setting" at bounding box center [380, 380] width 129 height 27
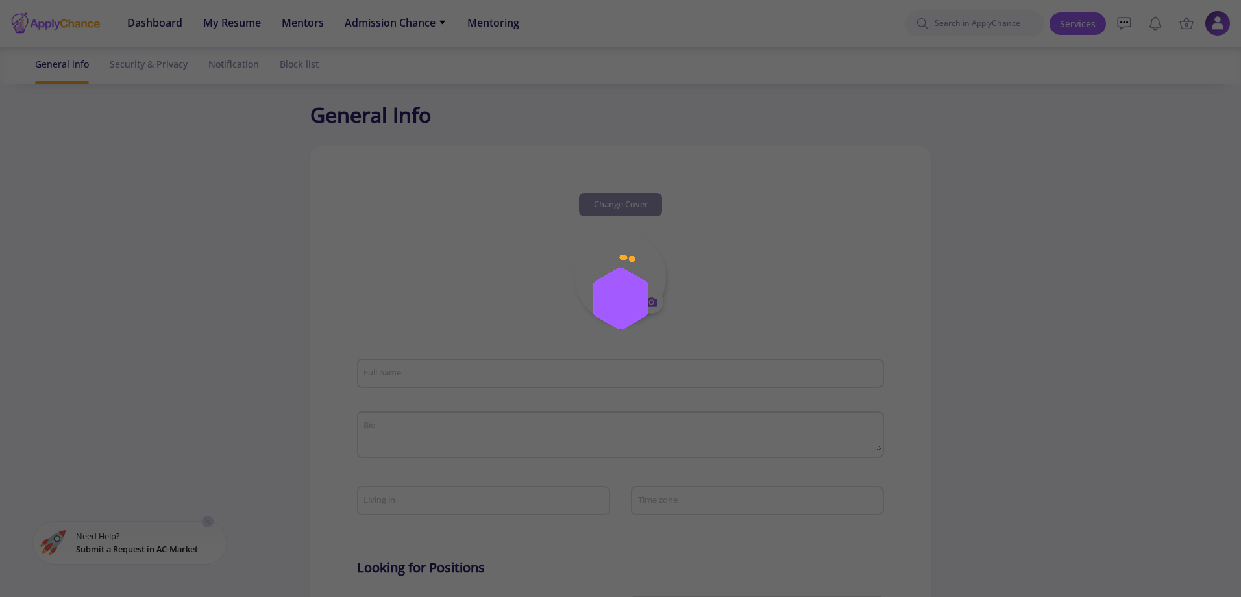
type input "[PERSON_NAME]"
type input "JoonheeLee"
type input "[EMAIL_ADDRESS][DOMAIN_NAME]"
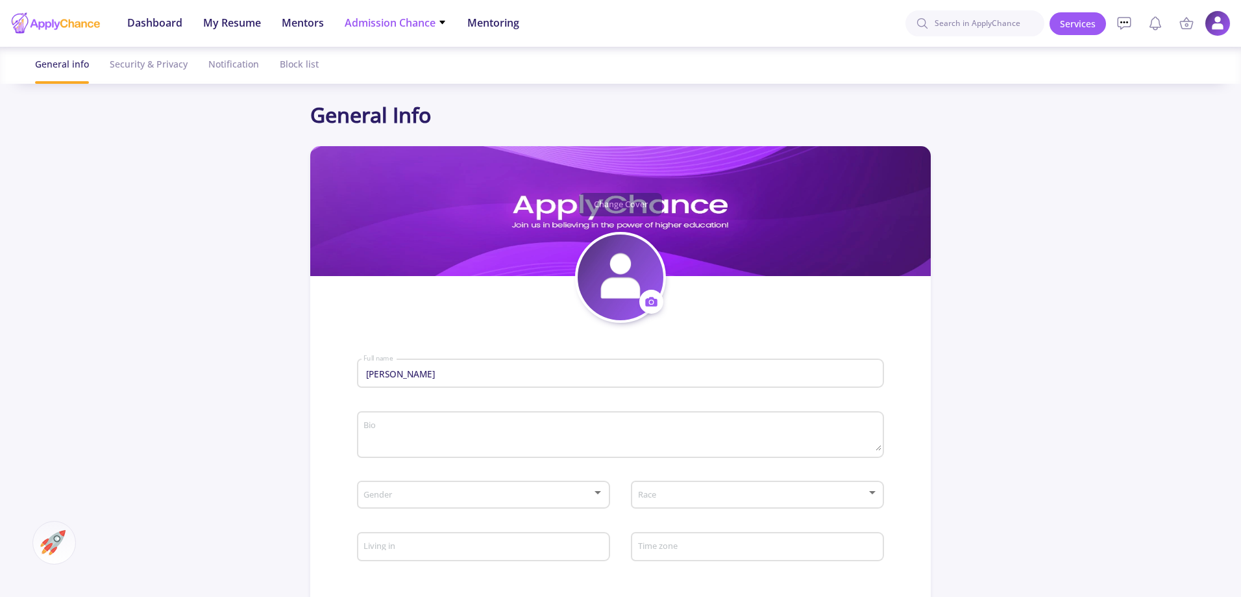
click at [377, 19] on span "Admission Chance" at bounding box center [396, 23] width 102 height 16
click at [406, 89] on link "Only My Chance of Admission" at bounding box center [421, 91] width 153 height 24
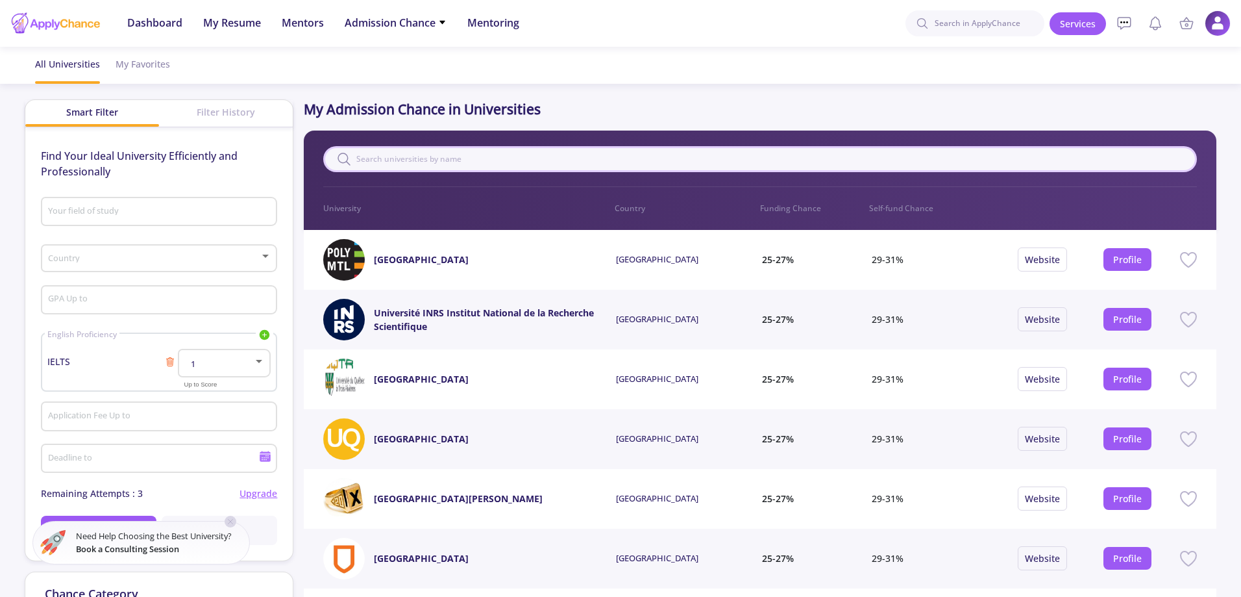
click at [416, 165] on input "text" at bounding box center [759, 159] width 873 height 26
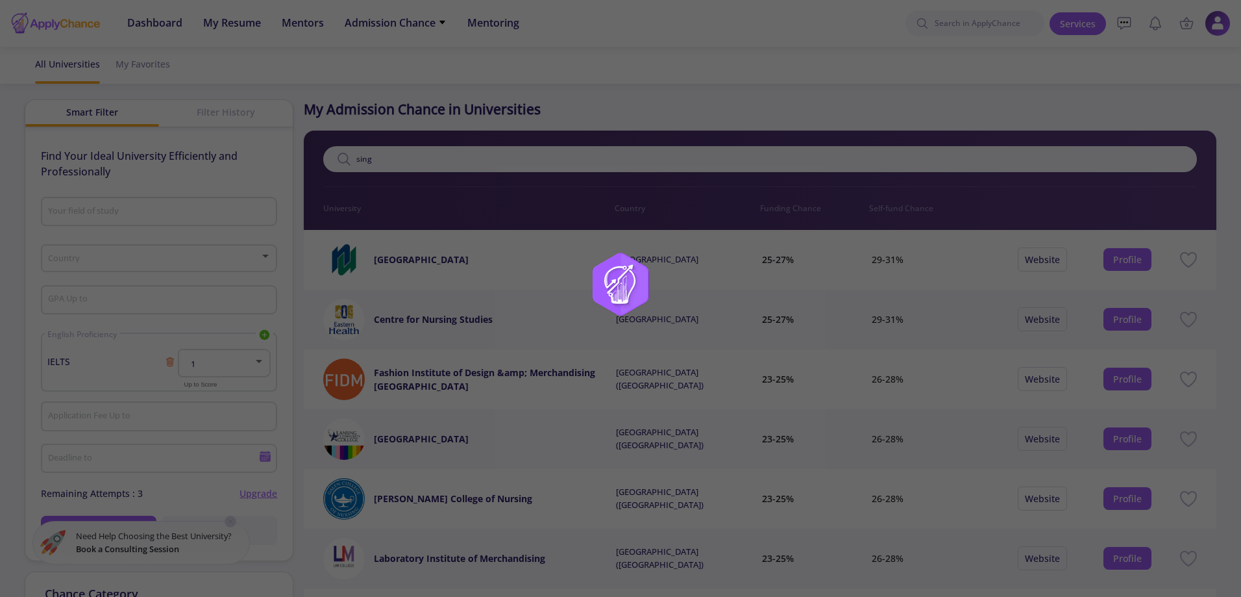
type input "singa"
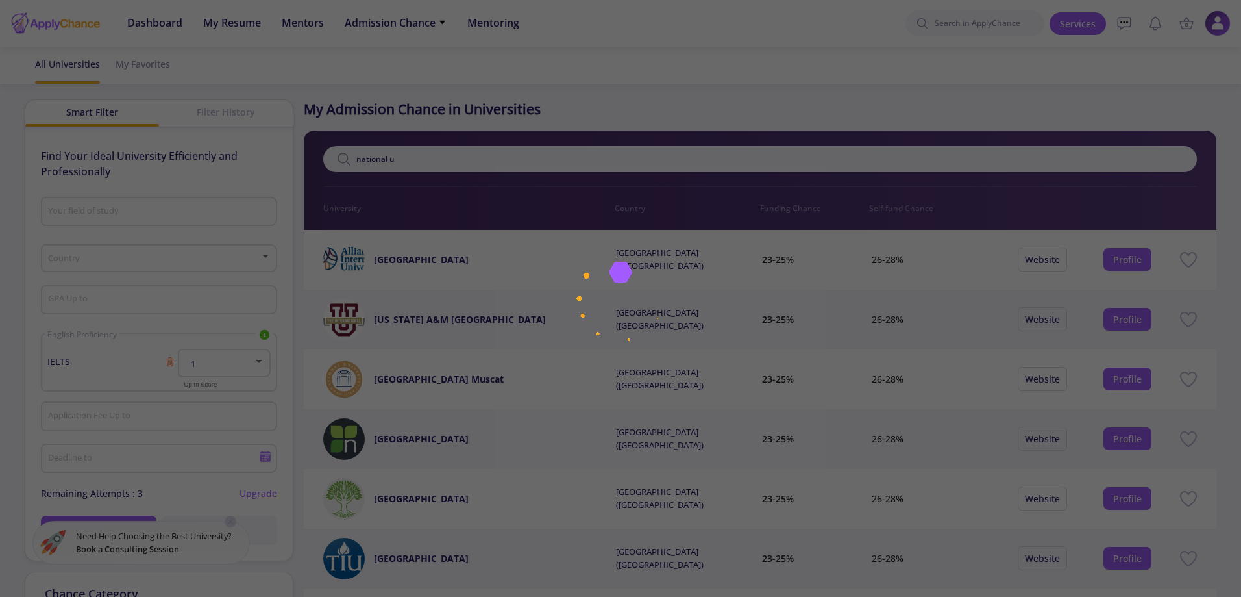
type input "national un"
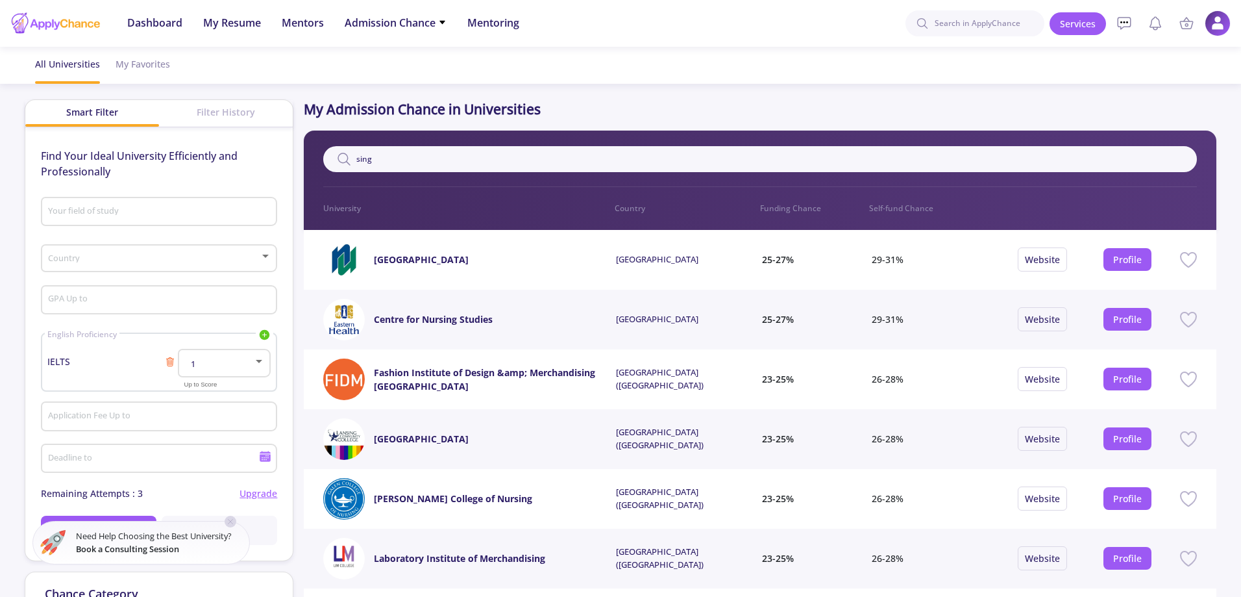
type input "singa"
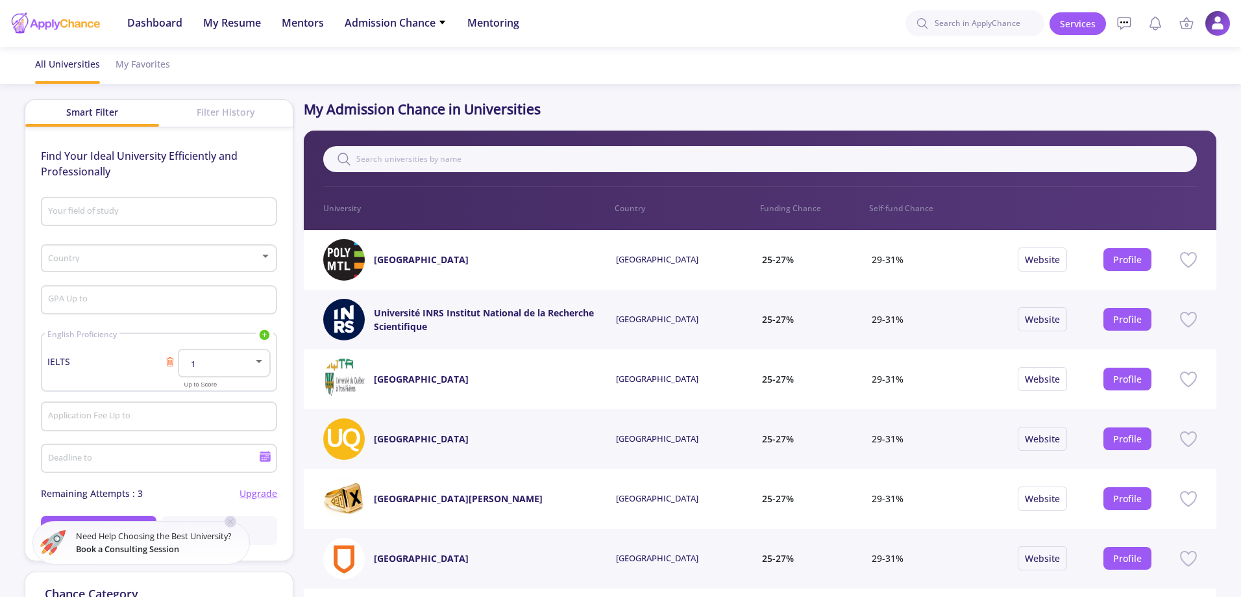
click at [143, 211] on input "Your field of study" at bounding box center [160, 212] width 227 height 12
click at [135, 236] on span "Mechanical / Industrical Engineering" at bounding box center [159, 241] width 216 height 31
type input "Mechanical / Industrical Engineering"
click at [153, 247] on div "Country" at bounding box center [159, 256] width 224 height 32
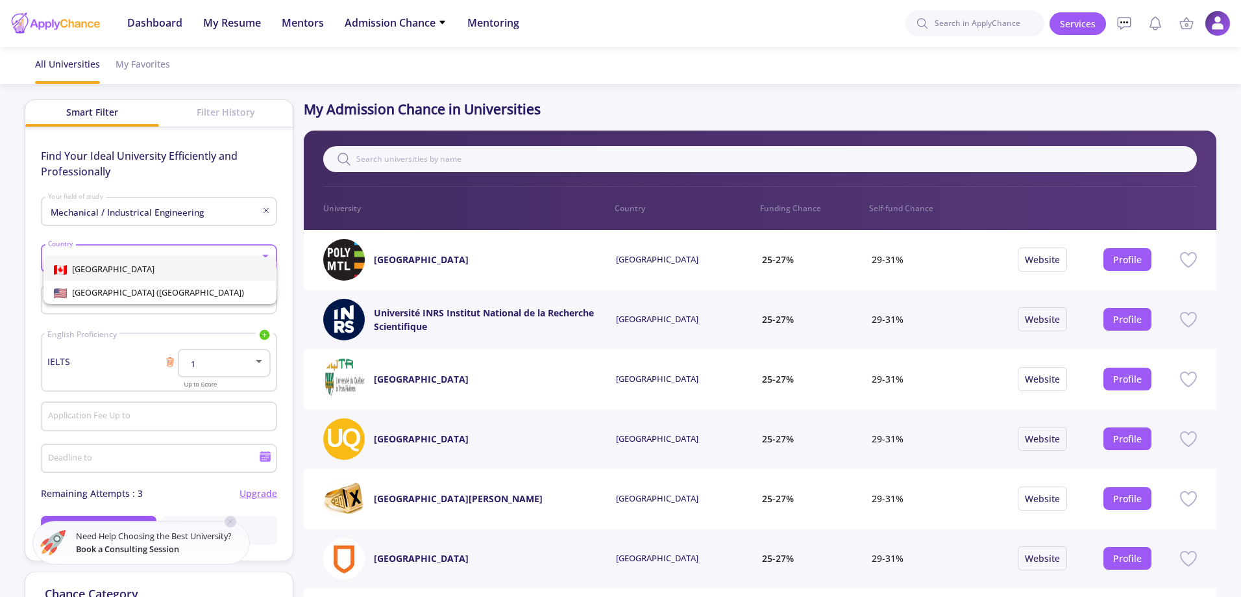
click at [155, 250] on div "[GEOGRAPHIC_DATA] [GEOGRAPHIC_DATA] ([GEOGRAPHIC_DATA])" at bounding box center [149, 275] width 224 height 56
click at [151, 253] on div "[GEOGRAPHIC_DATA] [GEOGRAPHIC_DATA] ([GEOGRAPHIC_DATA])" at bounding box center [149, 275] width 224 height 56
click at [110, 286] on span "[GEOGRAPHIC_DATA] ([GEOGRAPHIC_DATA])" at bounding box center [155, 292] width 177 height 12
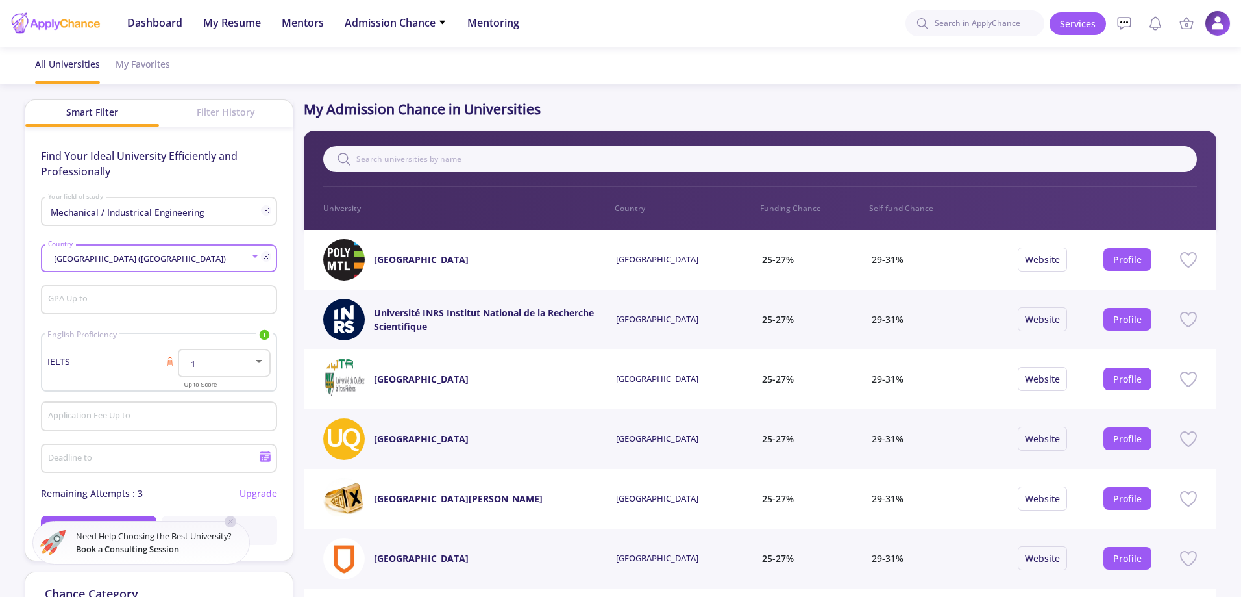
click at [171, 304] on input "GPA Up to" at bounding box center [160, 301] width 227 height 12
click at [132, 321] on div "4 GPA Up to" at bounding box center [159, 303] width 236 height 43
drag, startPoint x: 161, startPoint y: 296, endPoint x: 0, endPoint y: 308, distance: 161.5
click at [0, 308] on app-admission-chance "All Universities My Favorites Smart Filter Filter History Find Your Ideal Unive…" at bounding box center [620, 502] width 1241 height 910
type input "1"
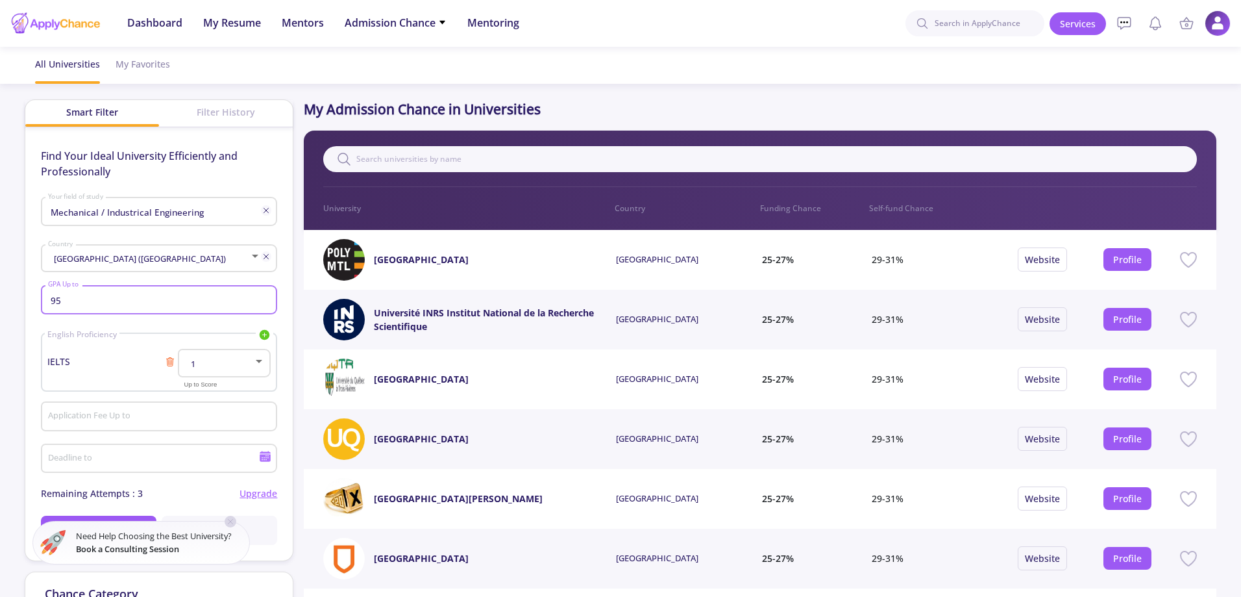
type input "95"
click at [213, 310] on div "95 GPA Up to" at bounding box center [159, 297] width 224 height 34
click at [72, 363] on span "IELTS" at bounding box center [106, 361] width 118 height 14
click at [262, 336] on icon at bounding box center [265, 335] width 10 height 10
click at [209, 383] on link "TOEFL" at bounding box center [200, 377] width 145 height 19
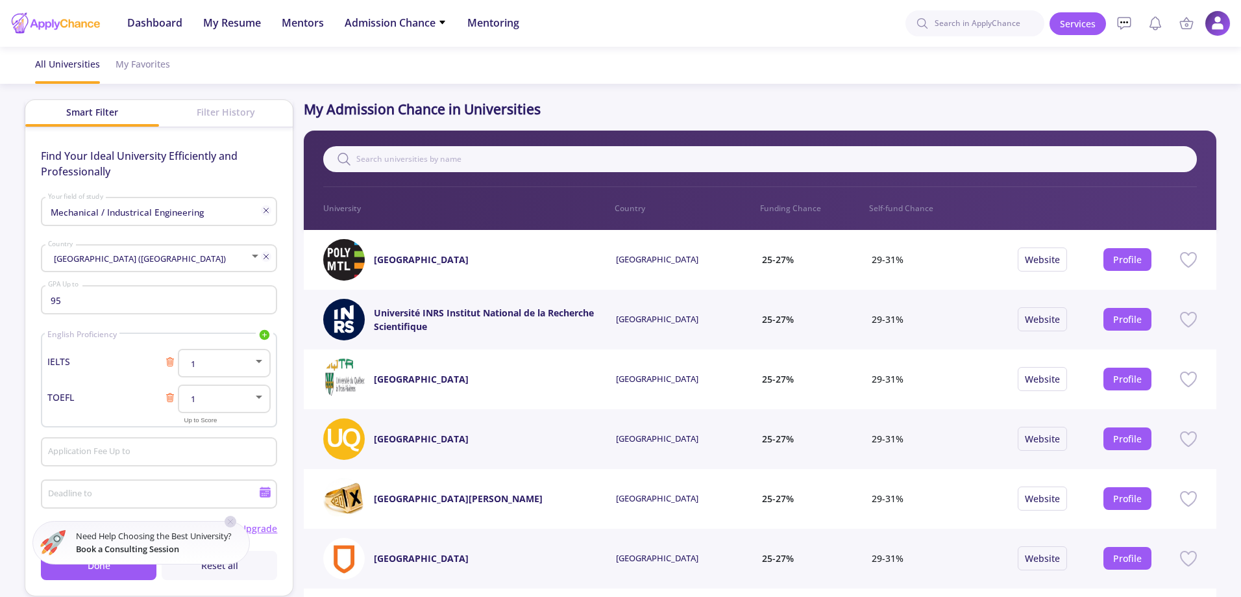
click at [168, 366] on icon at bounding box center [170, 361] width 6 height 7
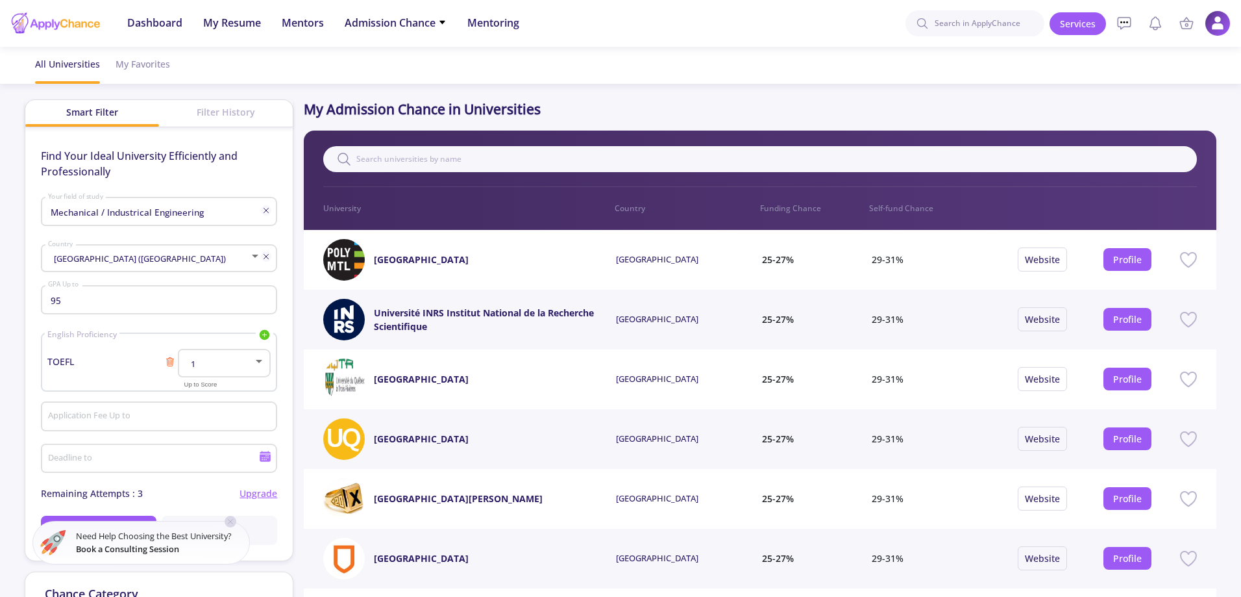
click at [203, 360] on div "1" at bounding box center [218, 364] width 69 height 10
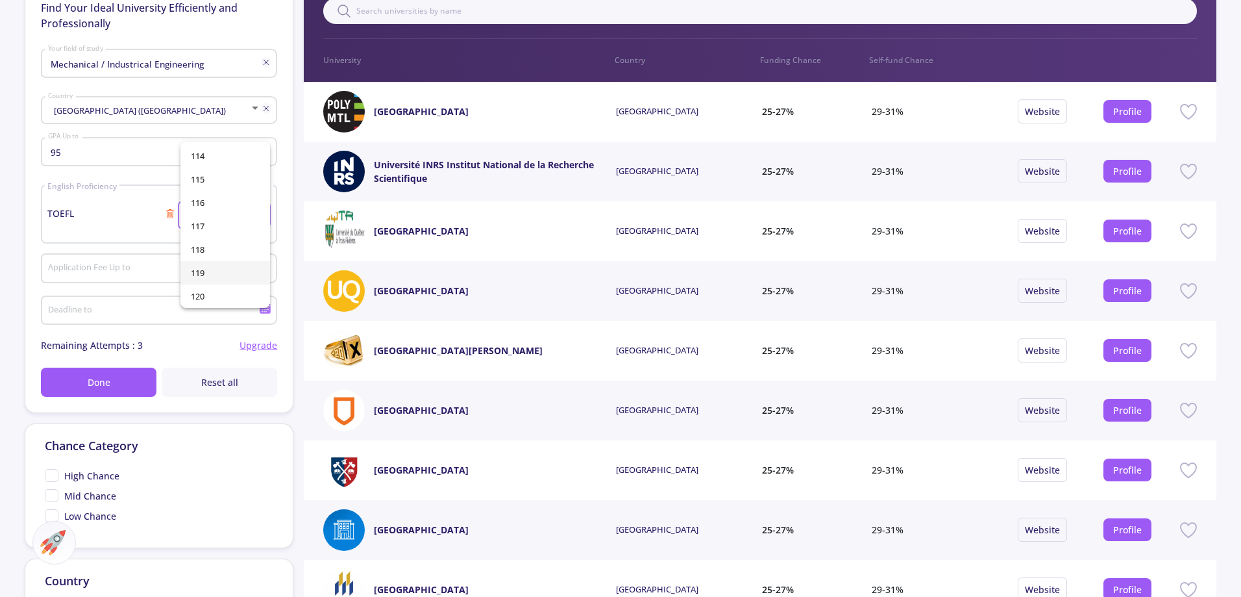
scroll to position [130, 0]
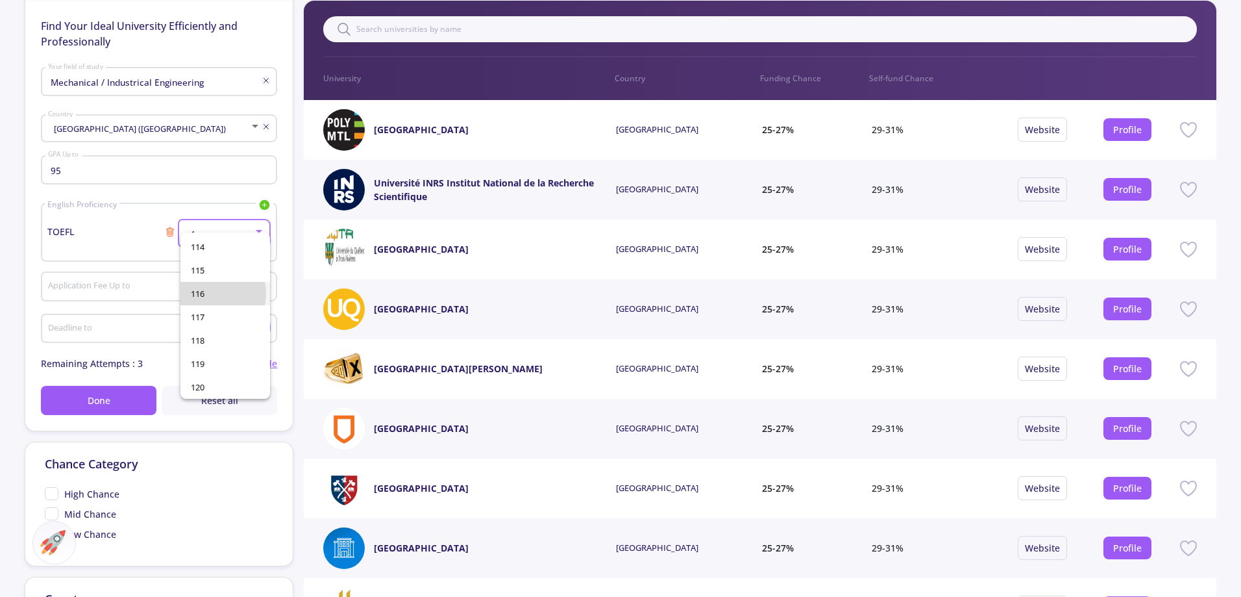
click at [212, 293] on span "116" at bounding box center [225, 293] width 69 height 23
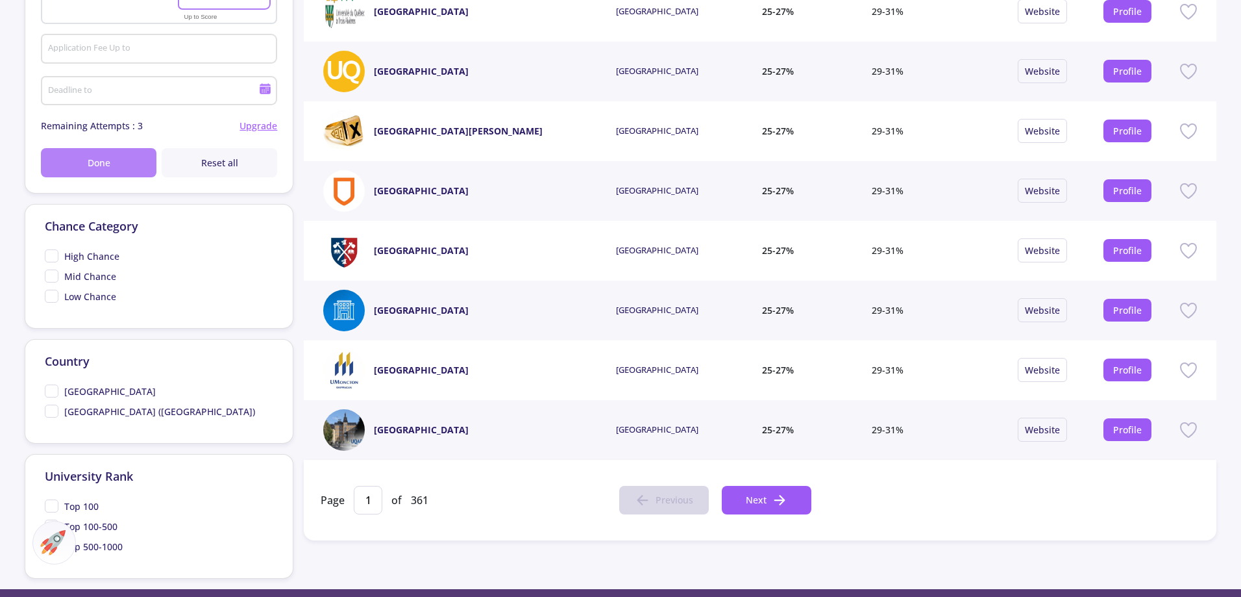
scroll to position [325, 0]
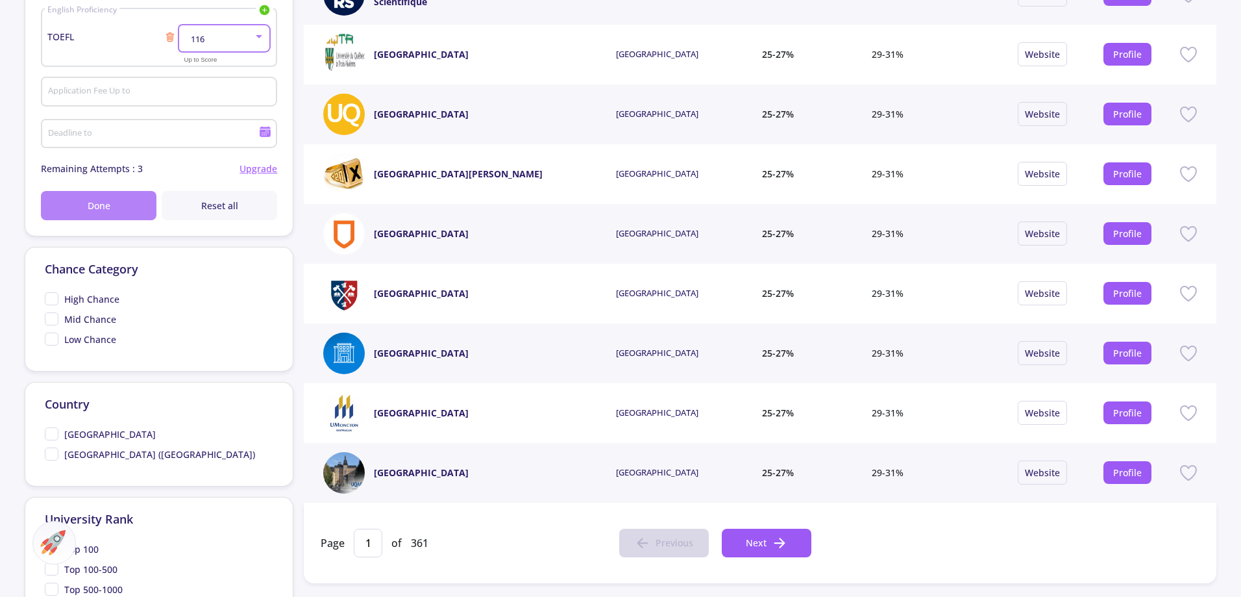
click at [93, 204] on span "Done" at bounding box center [99, 206] width 23 height 14
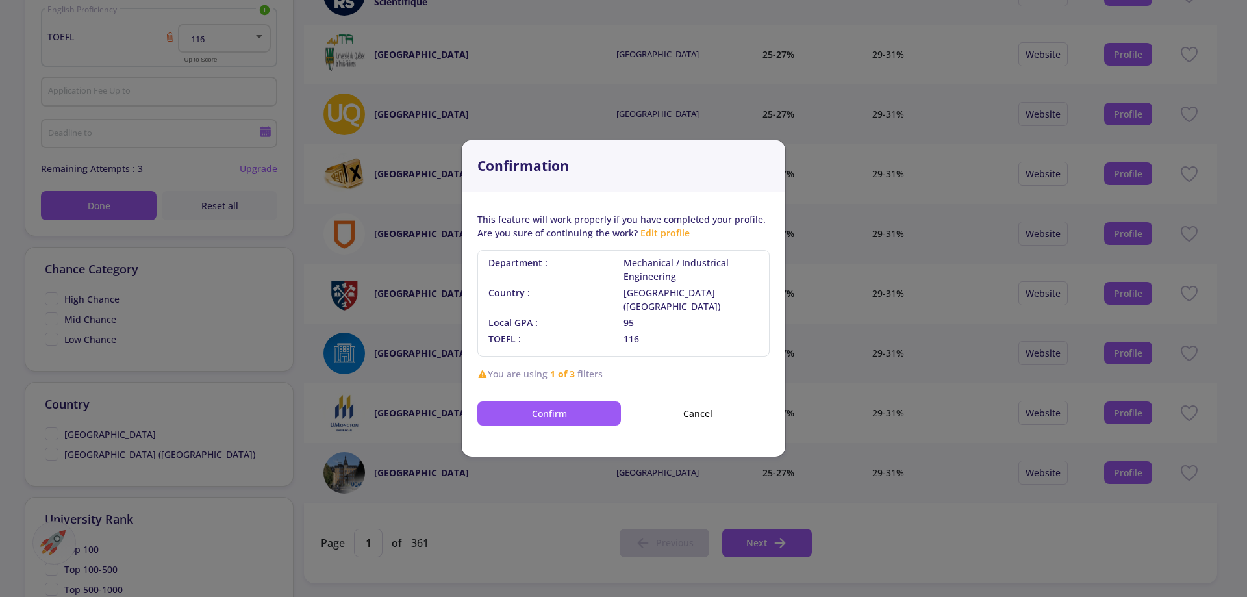
click at [573, 405] on button "Confirm" at bounding box center [548, 413] width 143 height 24
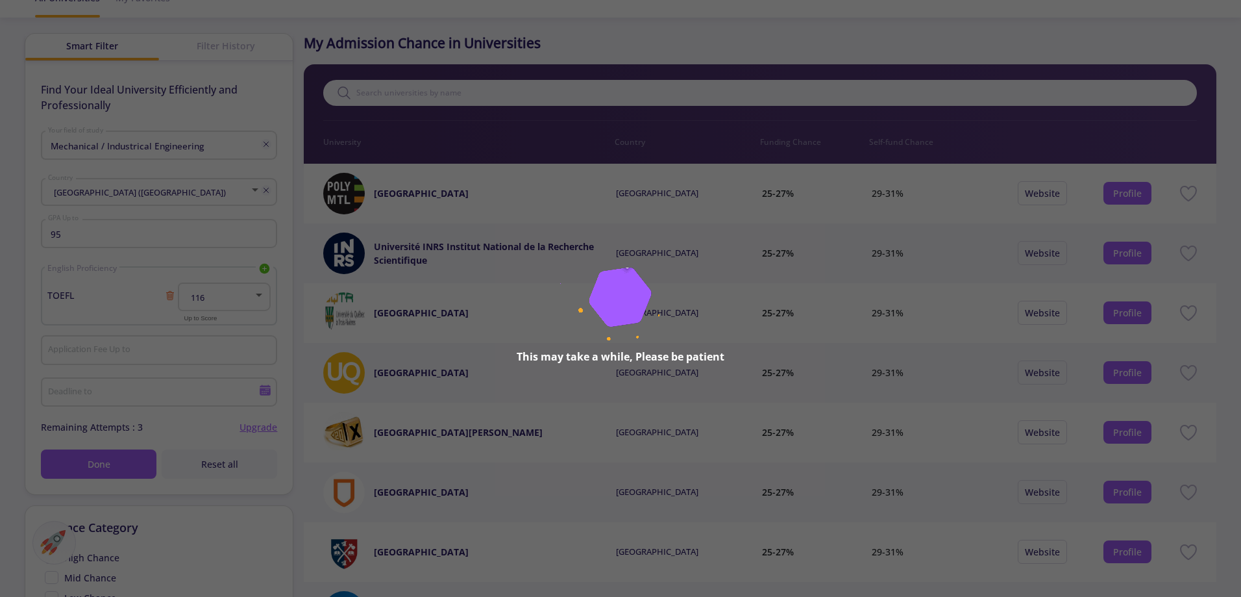
scroll to position [65, 0]
